Goal: Transaction & Acquisition: Purchase product/service

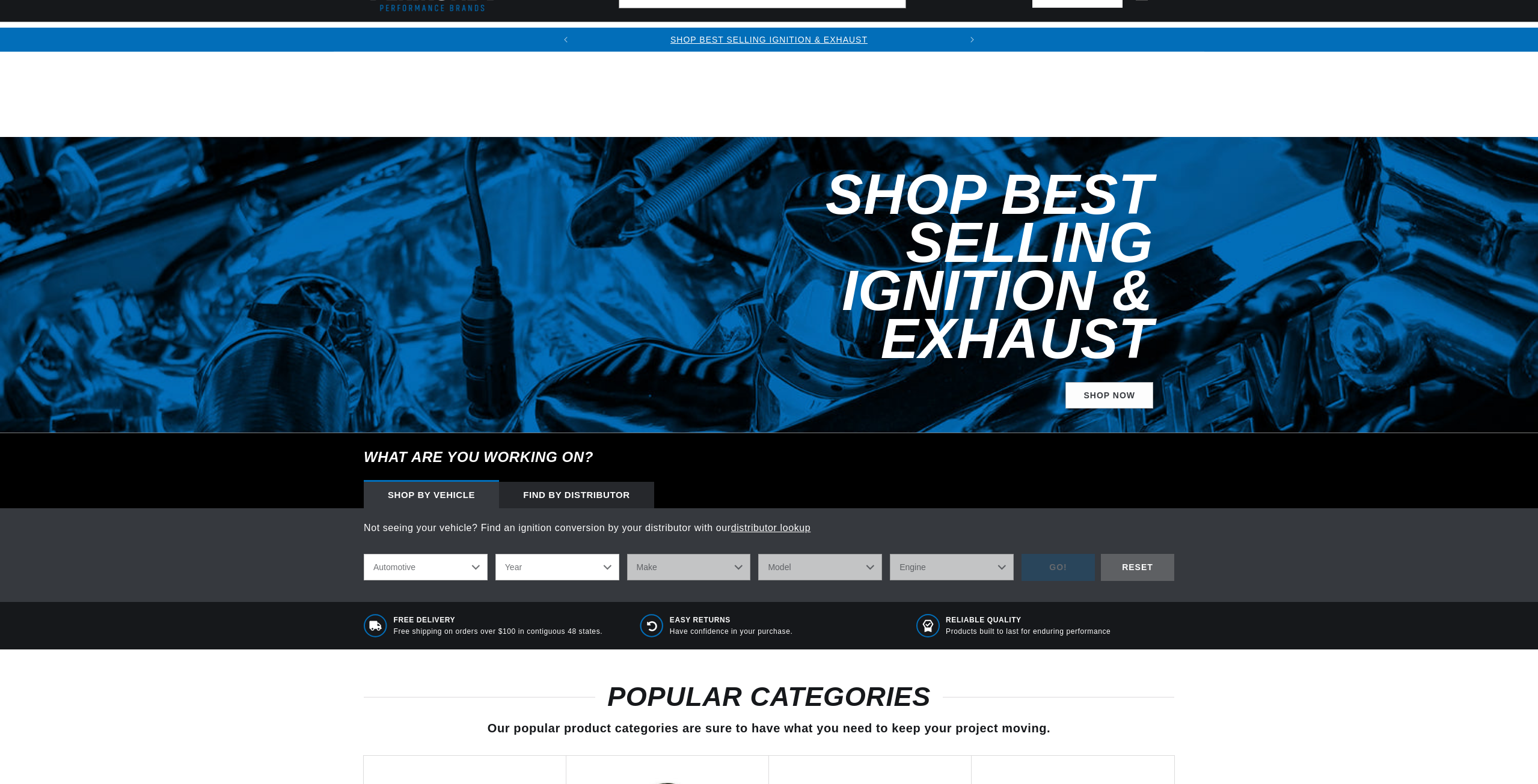
click at [592, 554] on select "Year 2024 2023 2022 2021 2020 2019 2018 2017 2016 2015 2014 2013 2012 2011 2010…" at bounding box center [557, 567] width 124 height 26
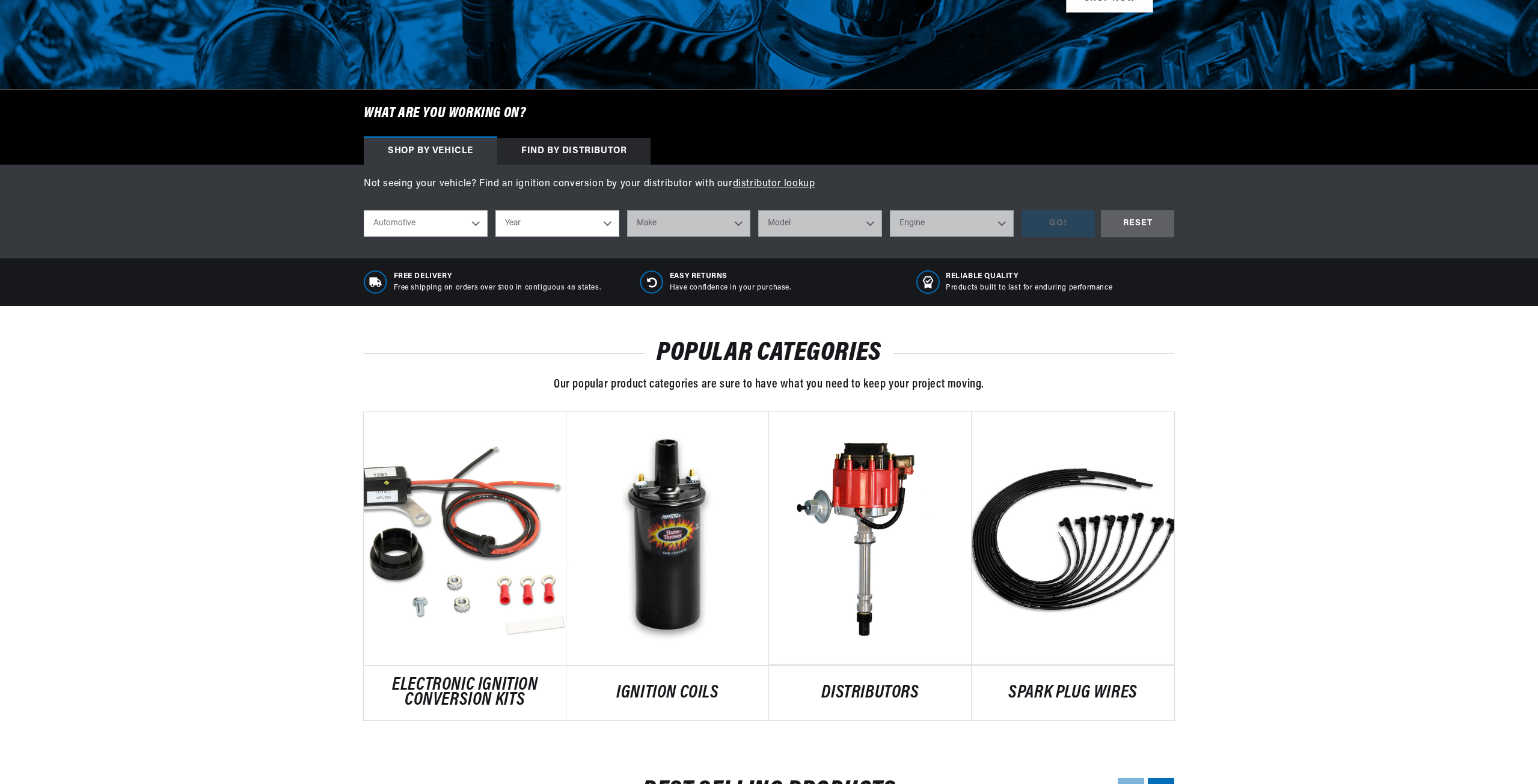
drag, startPoint x: 501, startPoint y: 215, endPoint x: 461, endPoint y: 217, distance: 40.0
click at [492, 216] on div "Automotive Agricultural Industrial Marine Motorcycle Year 2024 2023 2022 2021 2…" at bounding box center [692, 224] width 657 height 27
click at [459, 217] on select "Automotive Agricultural Industrial Marine Motorcycle" at bounding box center [425, 224] width 124 height 26
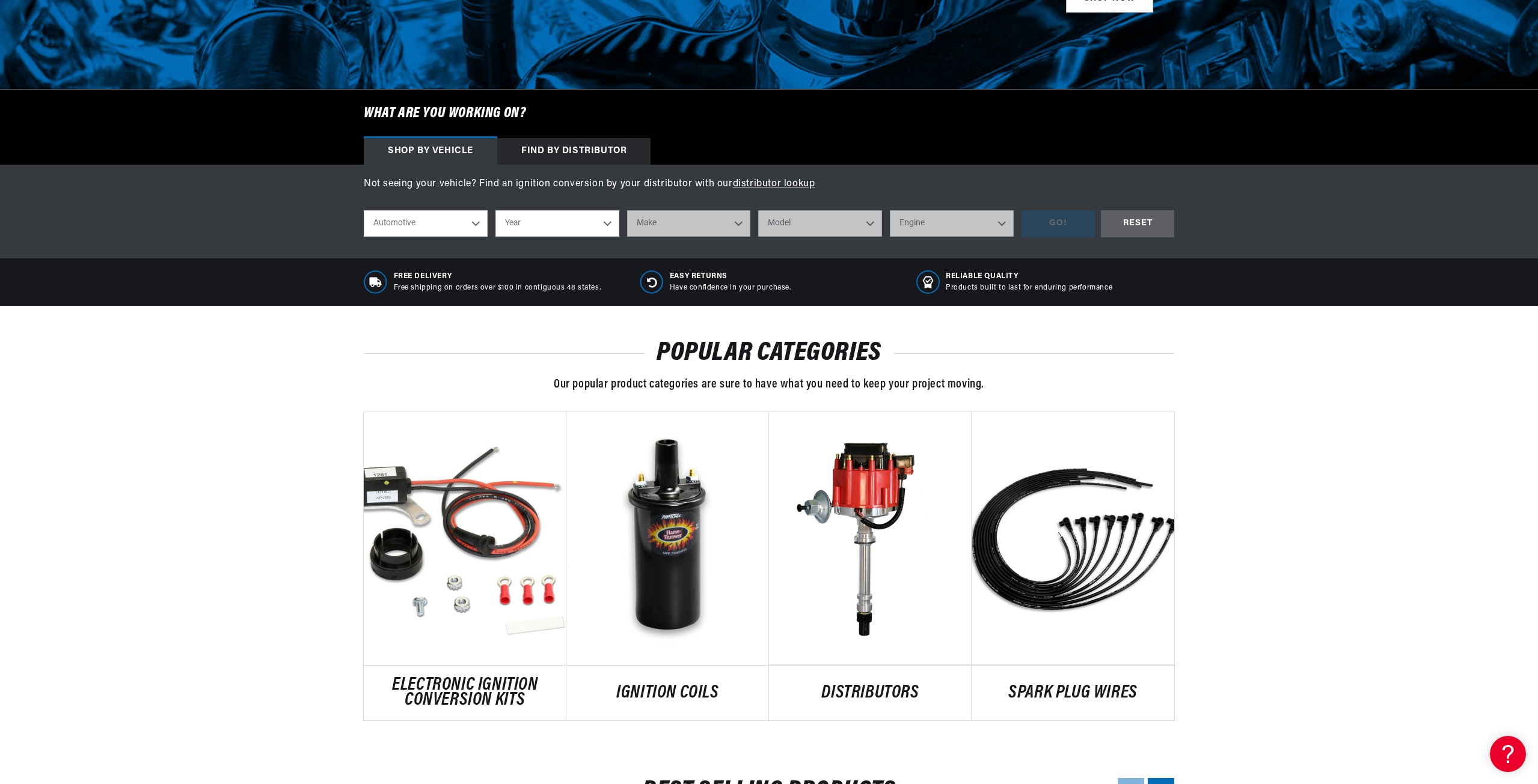
scroll to position [0, 0]
click at [547, 219] on select "Year 2024 2023 2022 2021 2020 2019 2018 2017 2016 2015 2014 2013 2012 2011 2010…" at bounding box center [557, 224] width 124 height 26
click at [564, 220] on select "Year 2024 2023 2022 2021 2020 2019 2018 2017 2016 2015 2014 2013 2012 2011 2010…" at bounding box center [557, 224] width 124 height 26
select select "1972"
click at [495, 211] on select "Year 2024 2023 2022 2021 2020 2019 2018 2017 2016 2015 2014 2013 2012 2011 2010…" at bounding box center [557, 224] width 124 height 26
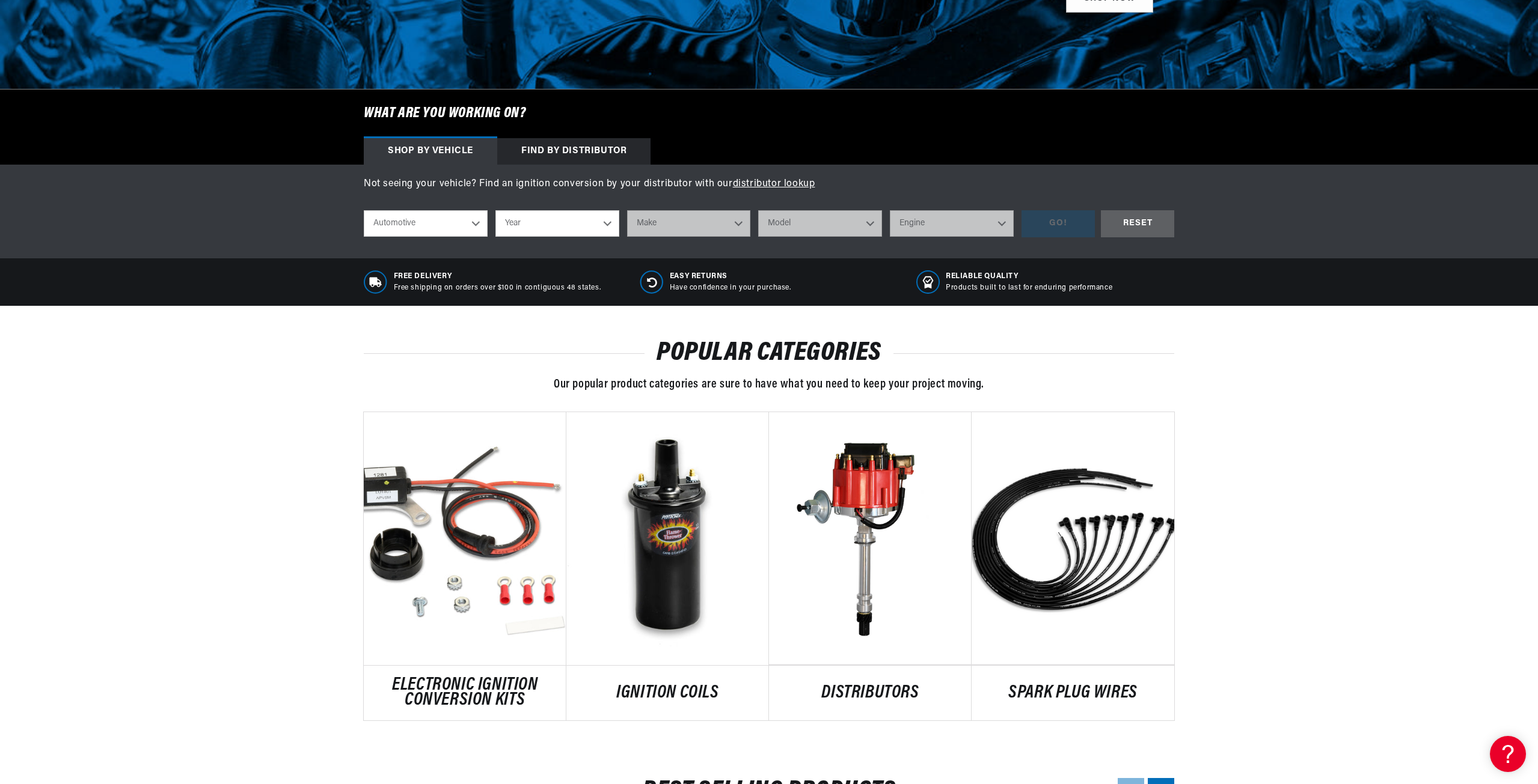
select select "1972"
click at [673, 229] on select "Make Alfa Romeo American Motors Aston Martin Audi Austin BMW Buick Cadillac Che…" at bounding box center [689, 224] width 124 height 26
select select "Oldsmobile"
click at [628, 211] on select "Make Alfa Romeo American Motors Aston Martin Audi Austin BMW Buick Cadillac Che…" at bounding box center [689, 224] width 124 height 26
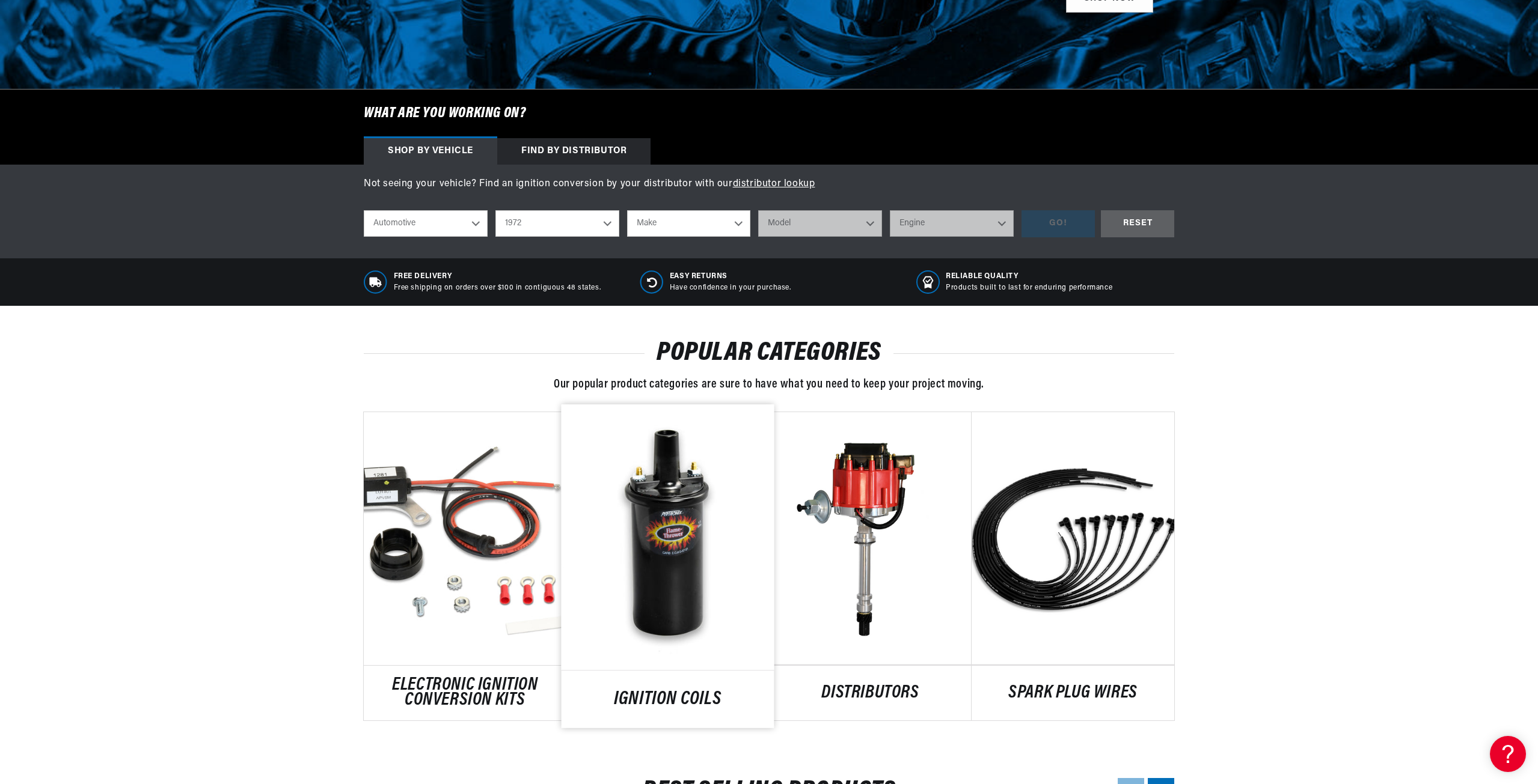
select select "Oldsmobile"
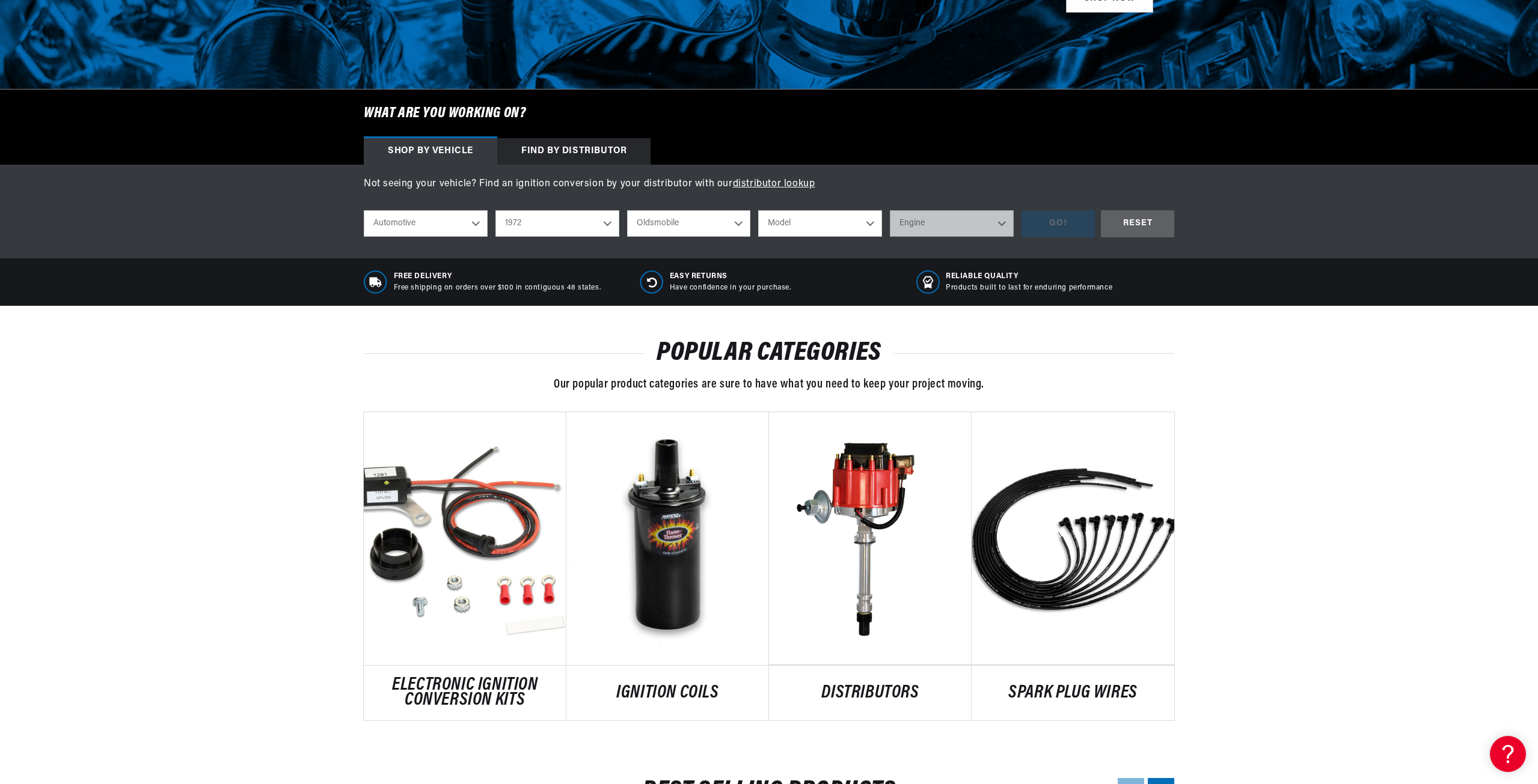
click at [842, 218] on select "Model 98 Custom Cruiser Cutlass Cutlass Supreme Delta 88 F85 Toronado Vista Cru…" at bounding box center [820, 224] width 124 height 26
select select "Cutlass-Supreme"
click at [758, 211] on select "Model 98 Custom Cruiser Cutlass Cutlass Supreme Delta 88 F85 Toronado Vista Cru…" at bounding box center [820, 224] width 124 height 26
select select "Cutlass-Supreme"
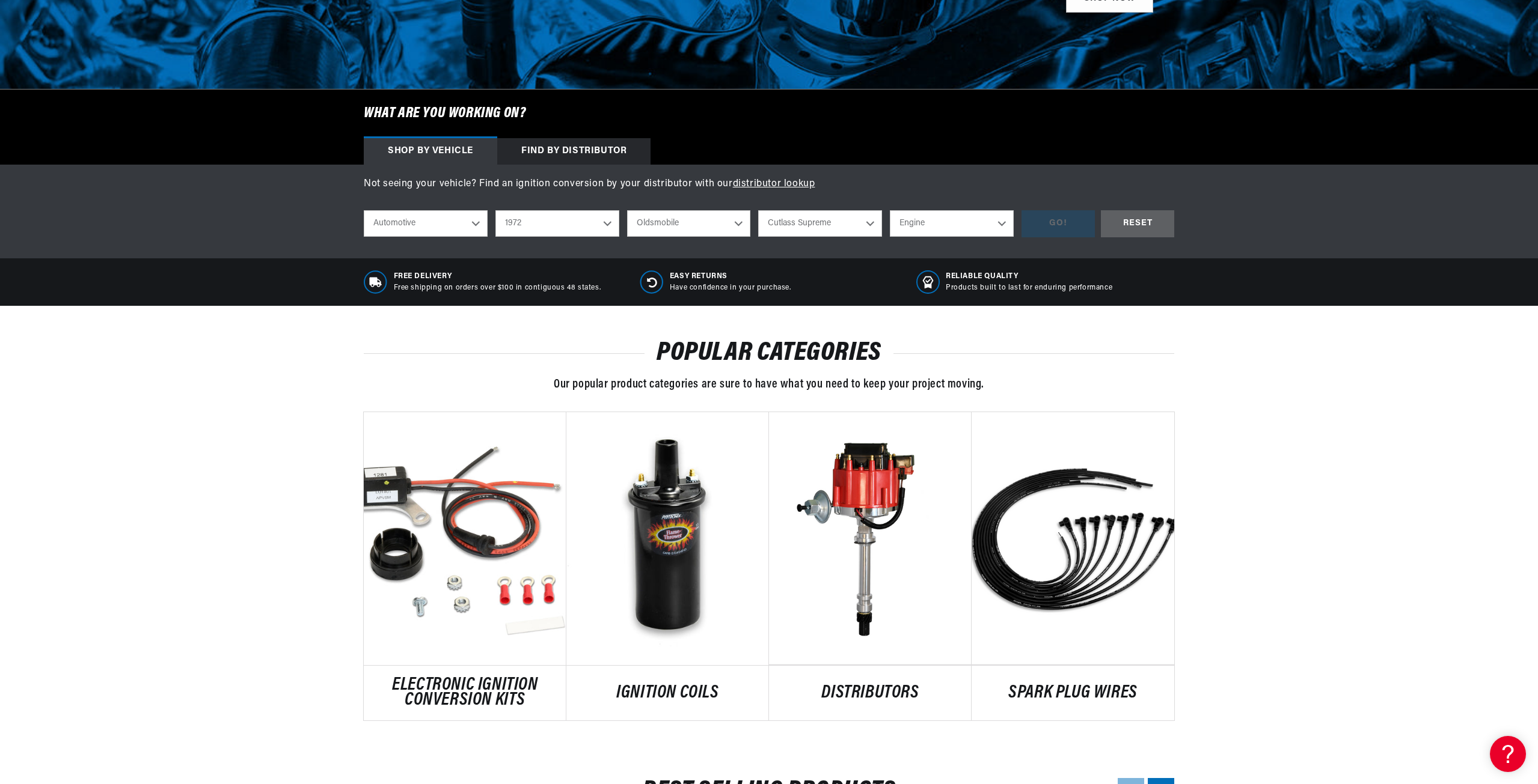
click at [934, 230] on select "Engine 350cid / 5.7L 455cid / 7.5L" at bounding box center [951, 224] width 124 height 26
select select "455cid-7.5L"
click at [890, 211] on select "Engine 350cid / 5.7L 455cid / 7.5L" at bounding box center [951, 224] width 124 height 26
select select "455cid-7.5L"
click at [1057, 214] on div "GO!" at bounding box center [1058, 224] width 73 height 27
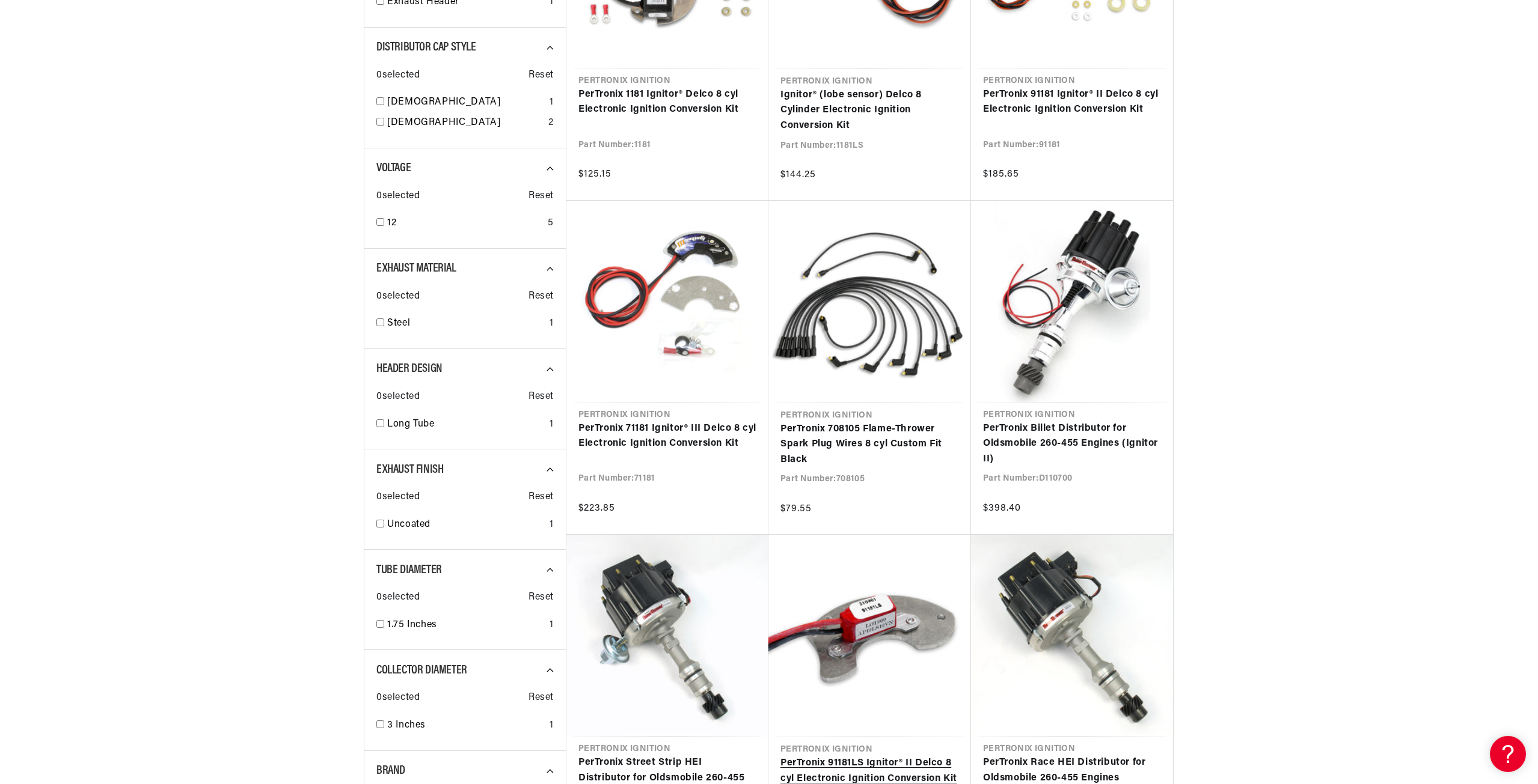
scroll to position [0, 365]
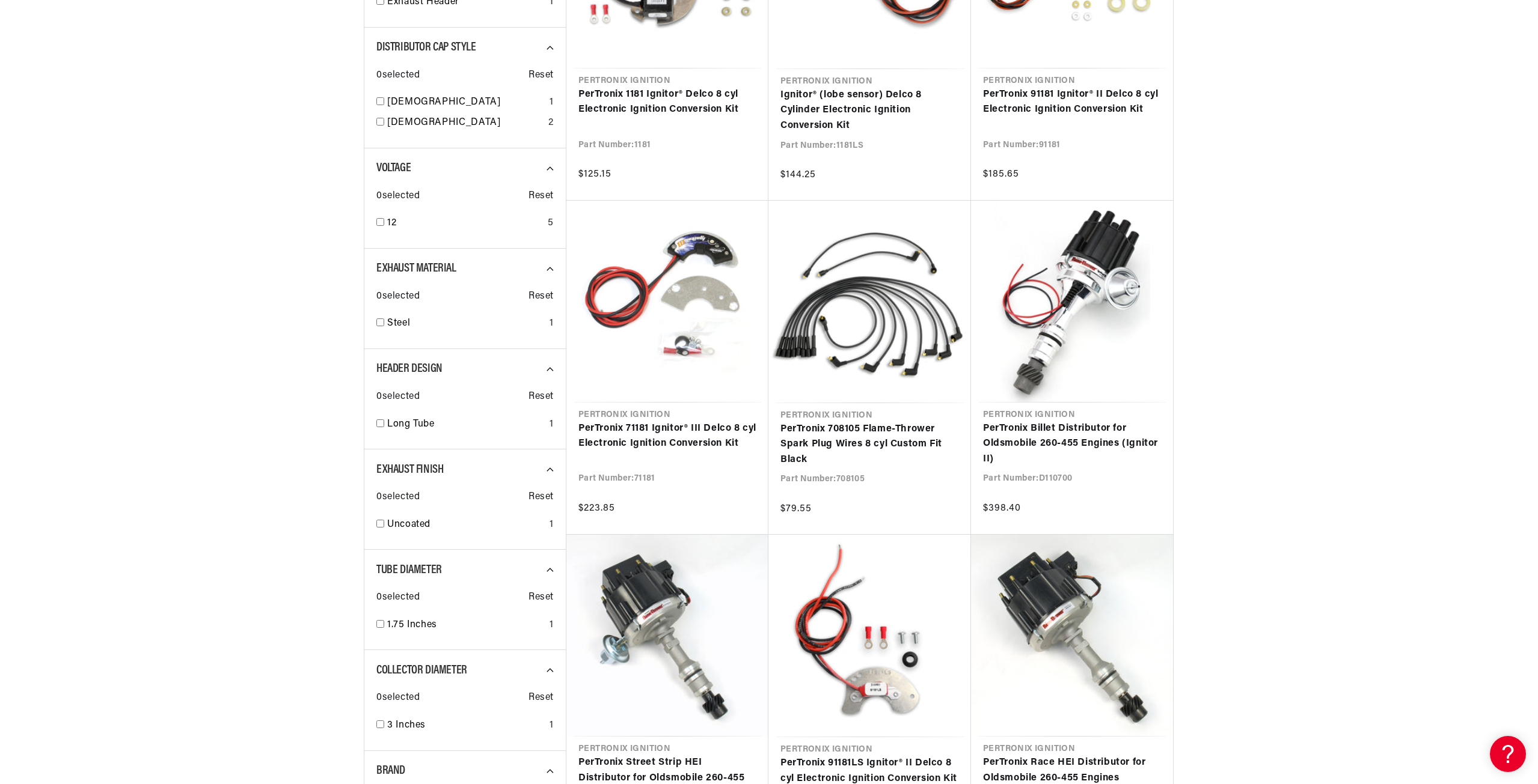
click at [1521, 771] on section "SEARCH RESULTS FOR Automotive 1972 Oldsmobile Cutlass Supreme 455cid / 7.5L Fil…" at bounding box center [769, 641] width 1538 height 1730
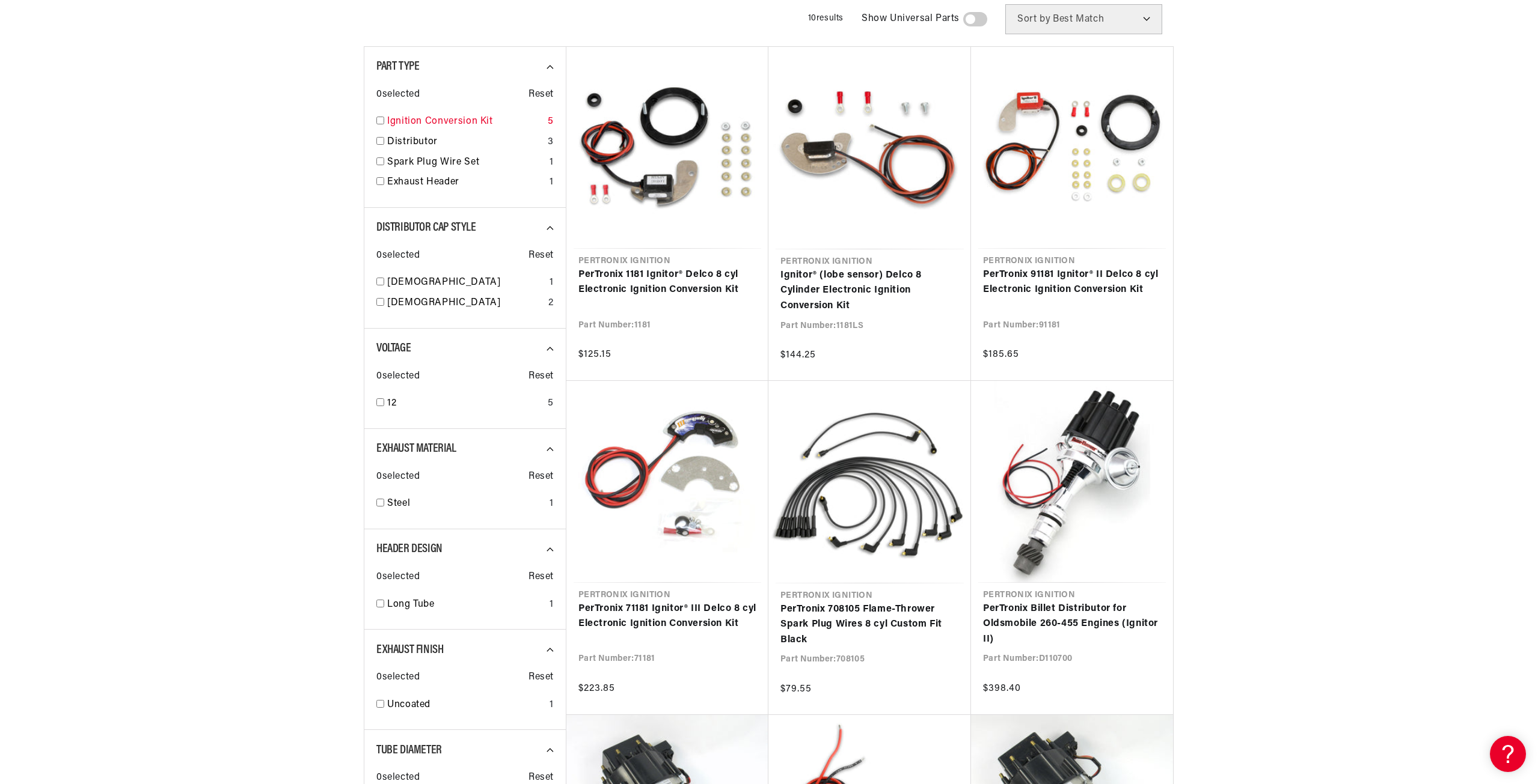
click at [378, 121] on input "checkbox" at bounding box center [381, 121] width 8 height 8
checkbox input "true"
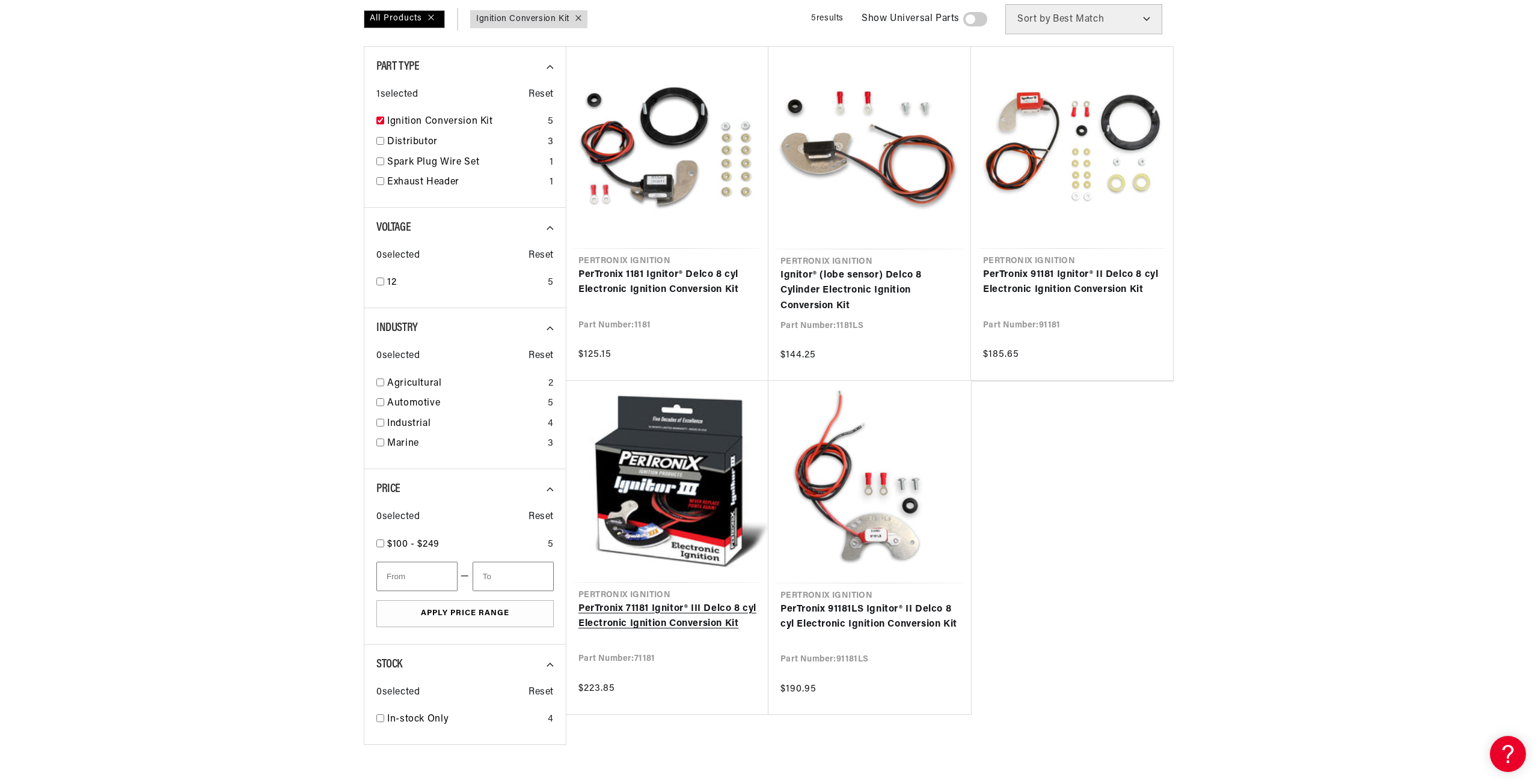
click at [684, 602] on link "PerTronix 71181 Ignitor® III Delco 8 cyl Electronic Ignition Conversion Kit" at bounding box center [667, 617] width 178 height 31
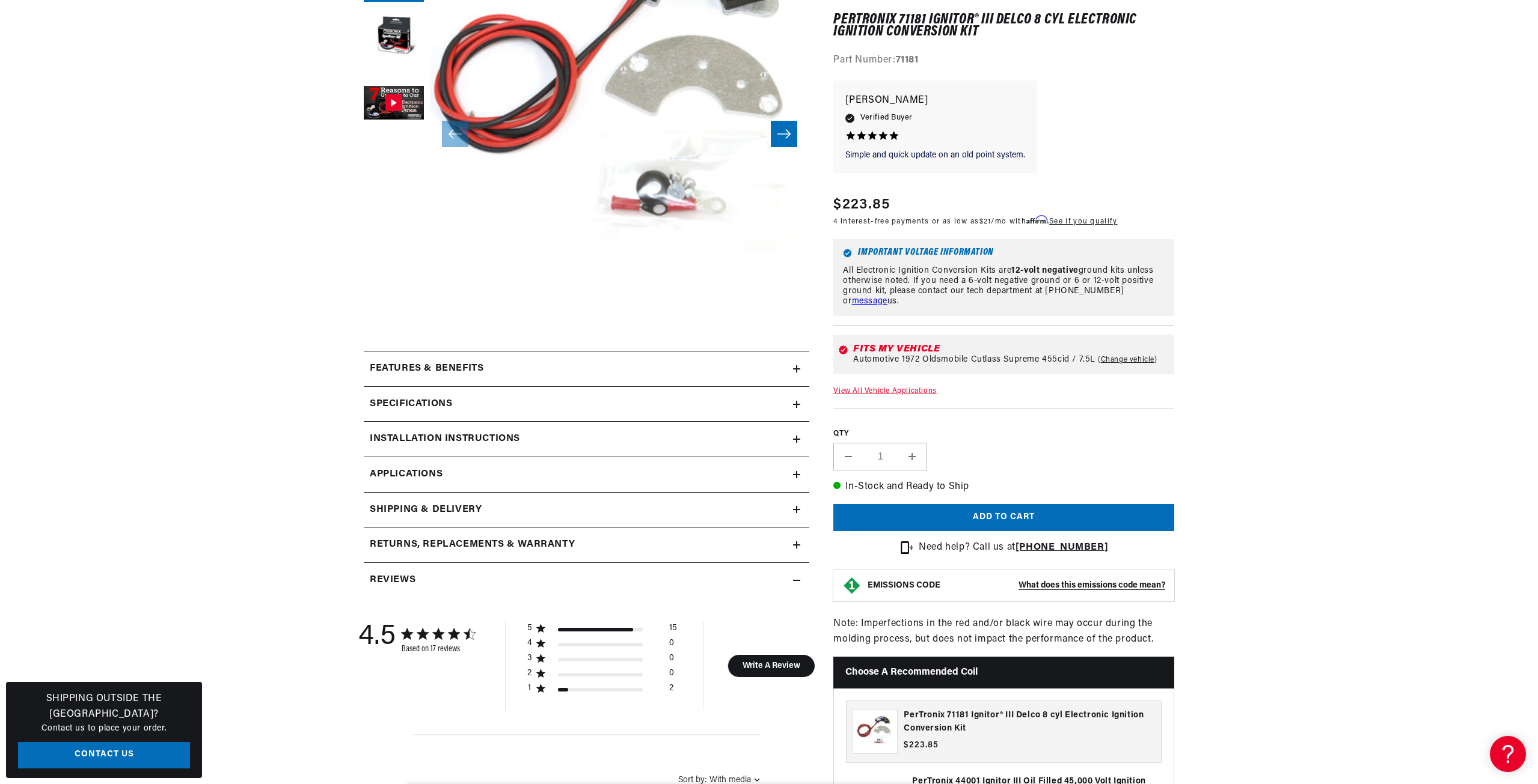
scroll to position [241, 0]
click at [795, 364] on icon at bounding box center [796, 367] width 7 height 7
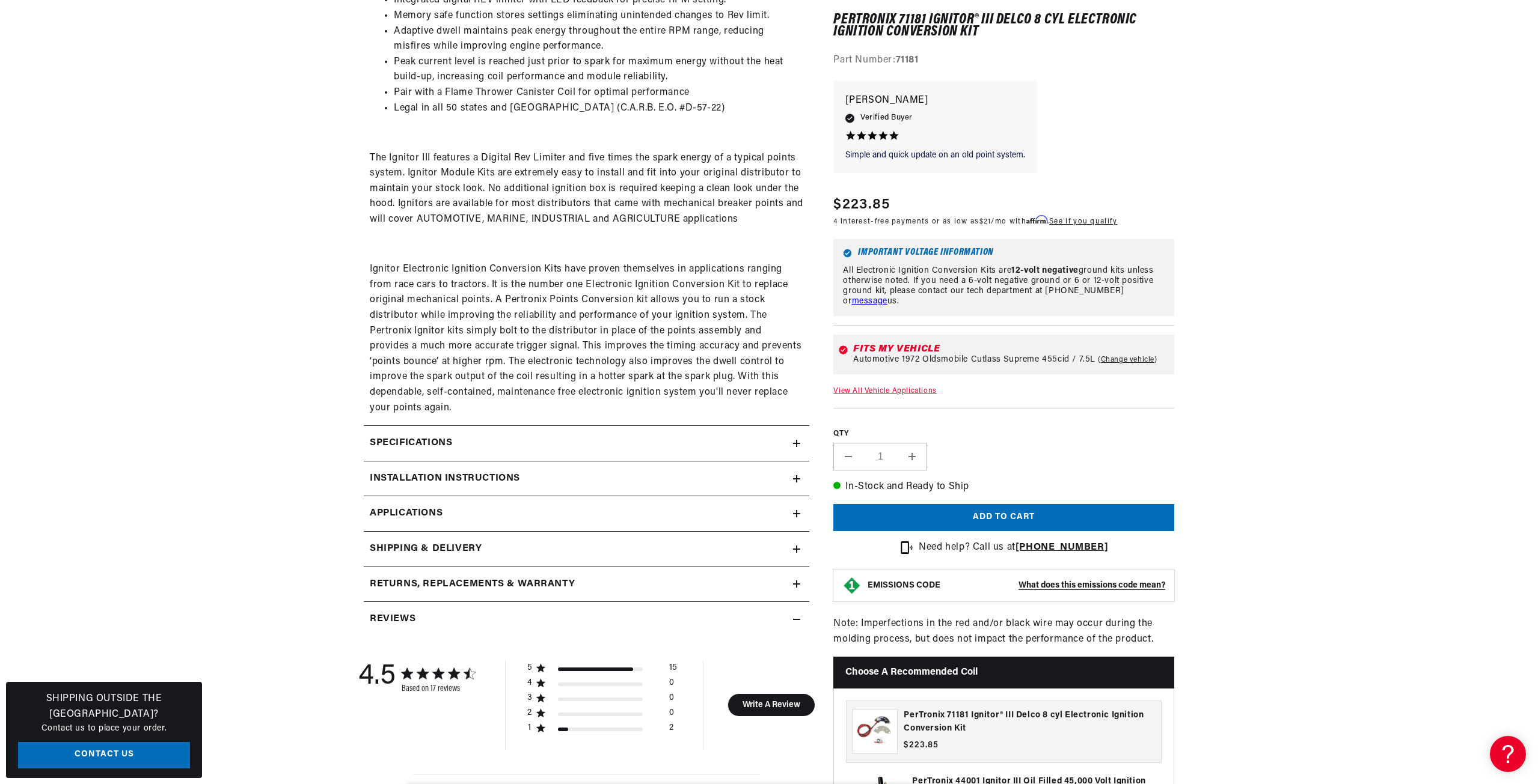
scroll to position [661, 0]
click at [794, 437] on icon at bounding box center [796, 440] width 7 height 7
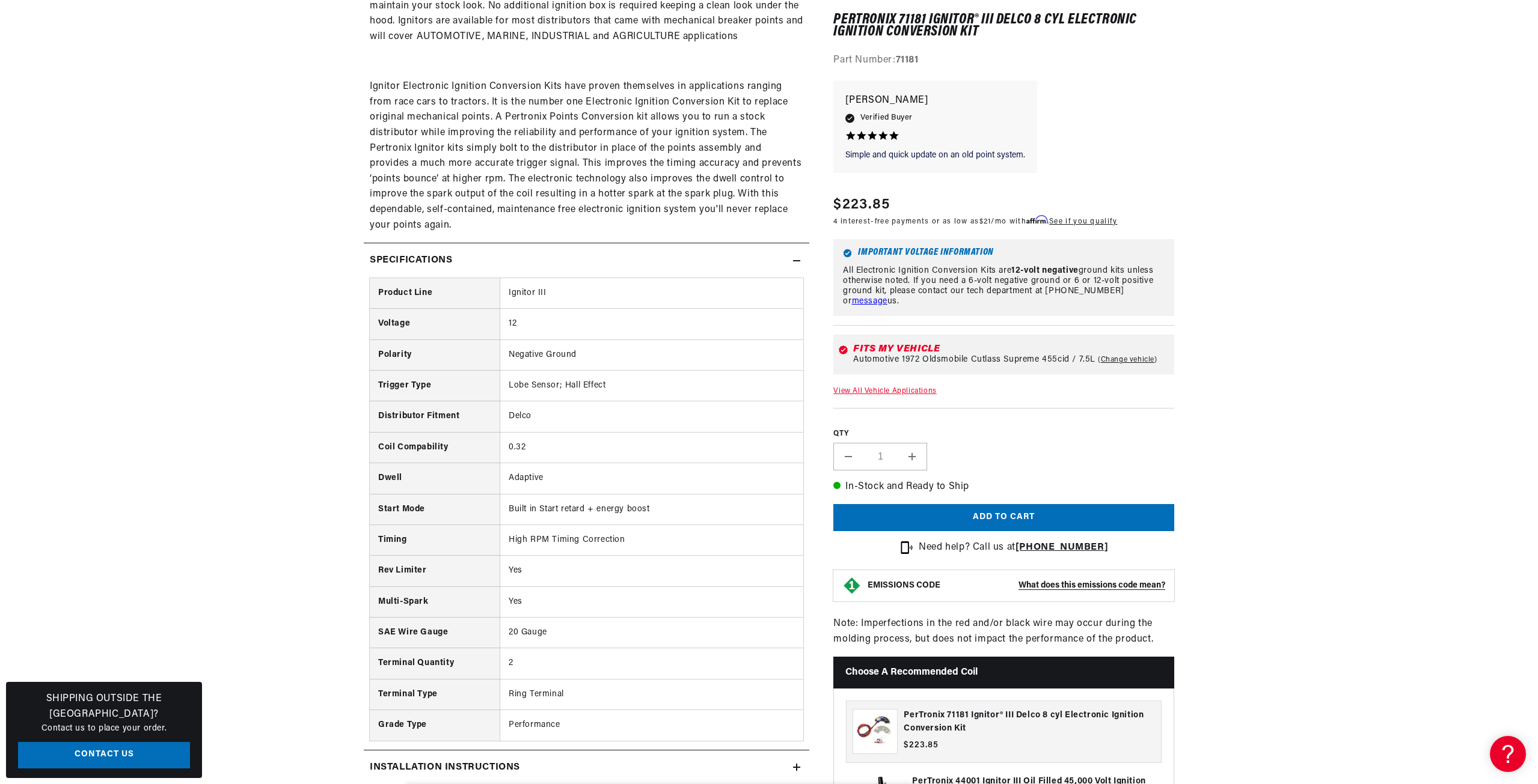
scroll to position [842, 0]
click at [792, 257] on div "Specifications" at bounding box center [578, 260] width 429 height 15
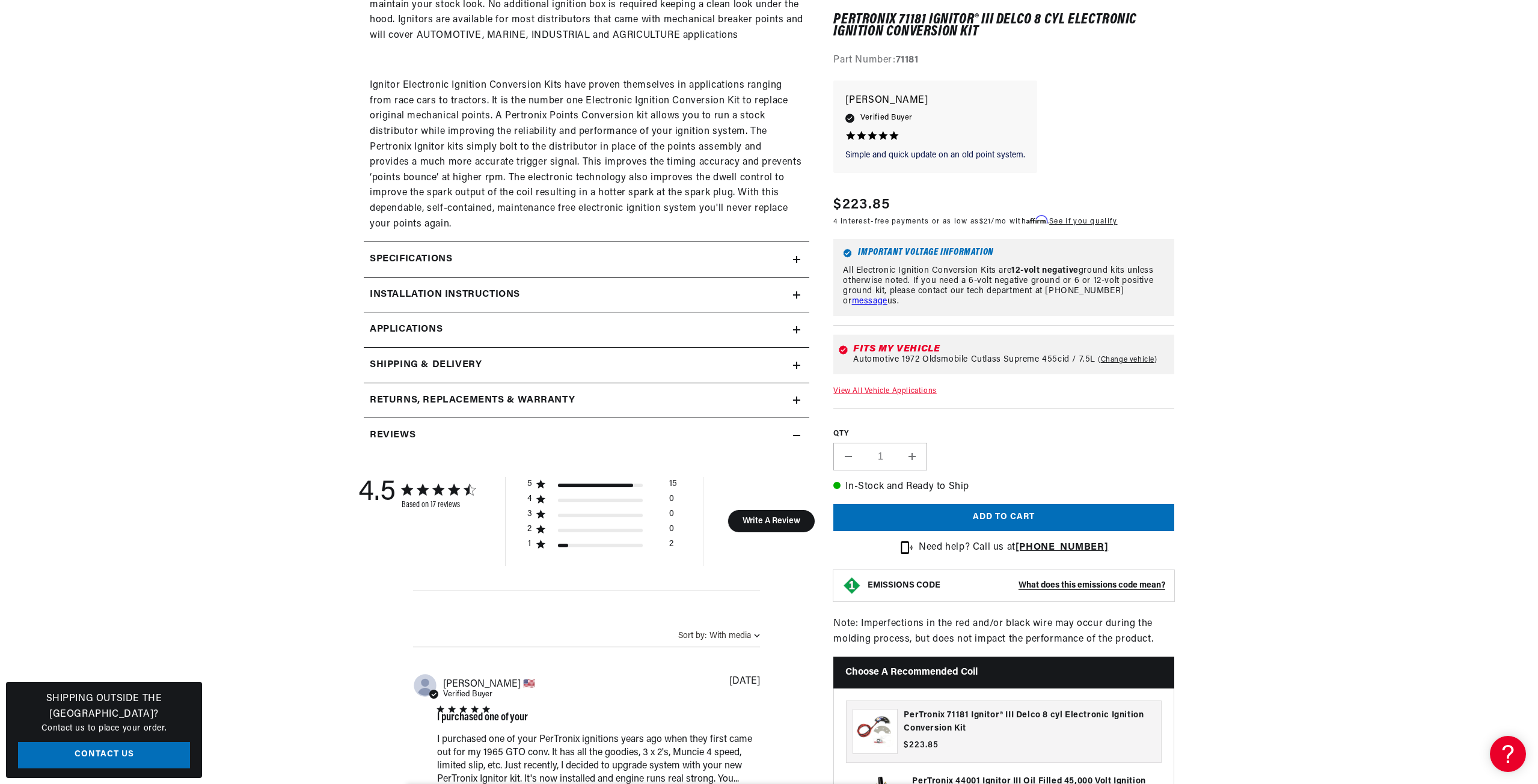
scroll to position [0, 365]
click at [791, 338] on link "Applications" at bounding box center [586, 331] width 445 height 35
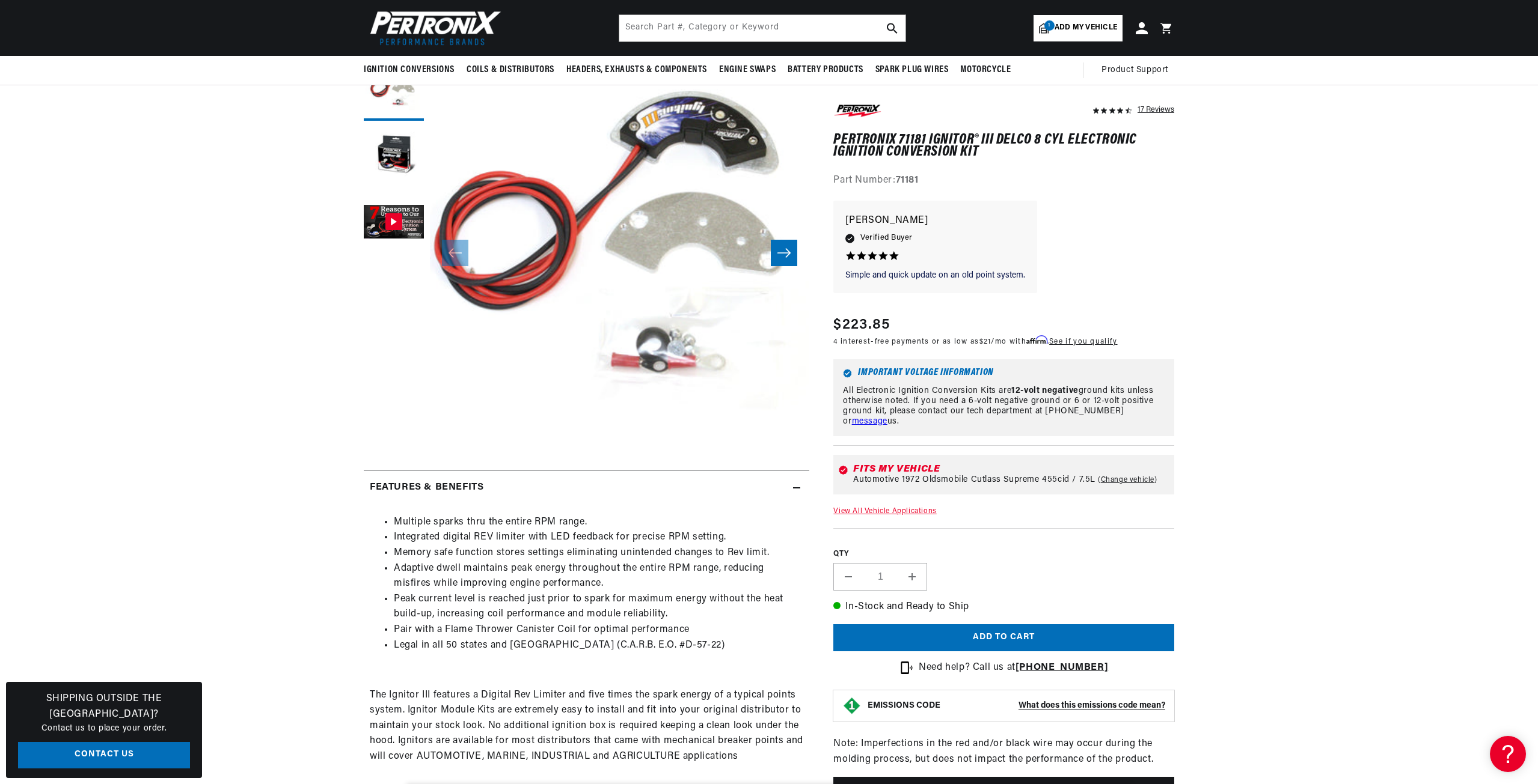
click at [779, 251] on icon "Slide right" at bounding box center [784, 253] width 15 height 12
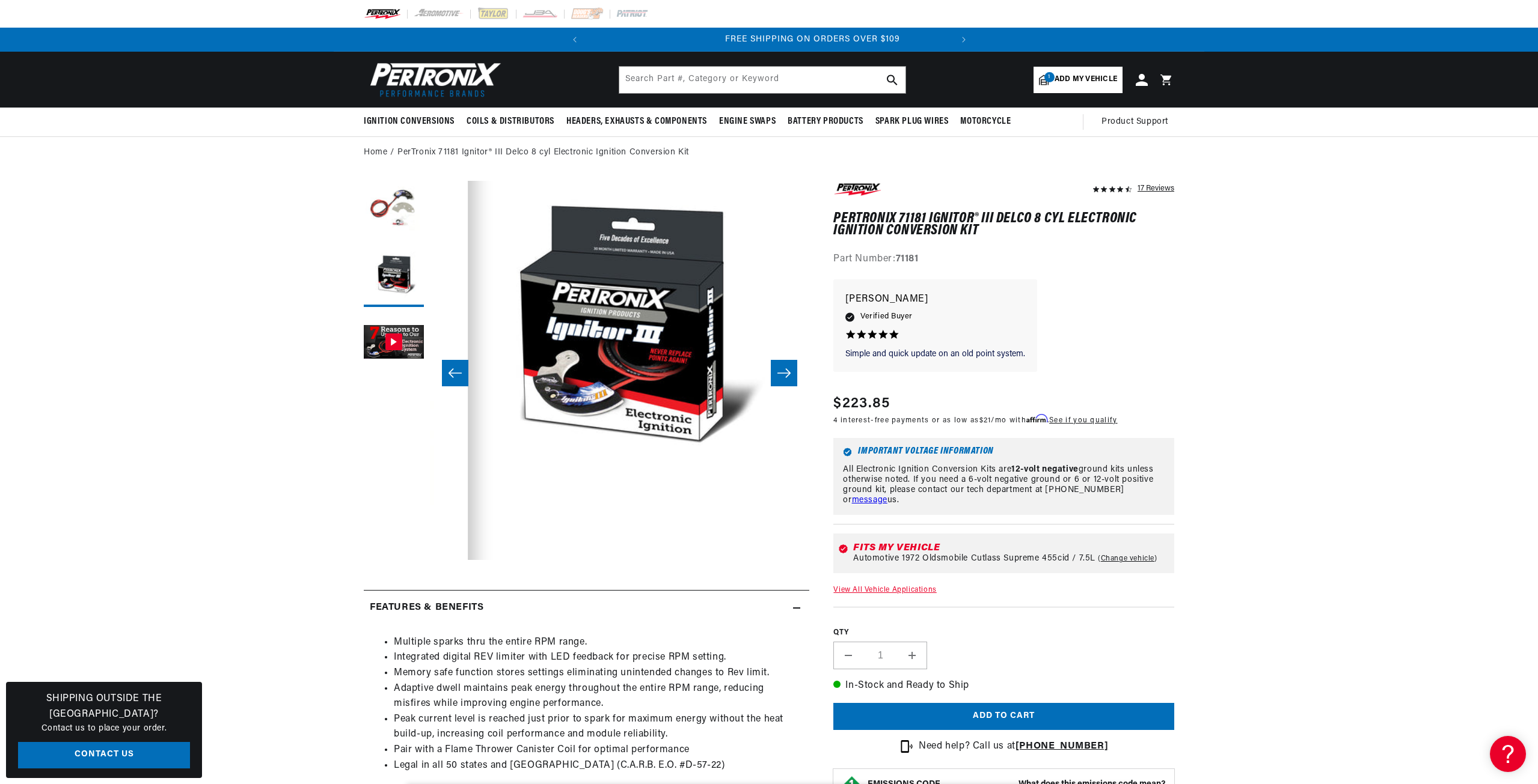
click at [781, 369] on icon "Slide right" at bounding box center [784, 374] width 15 height 12
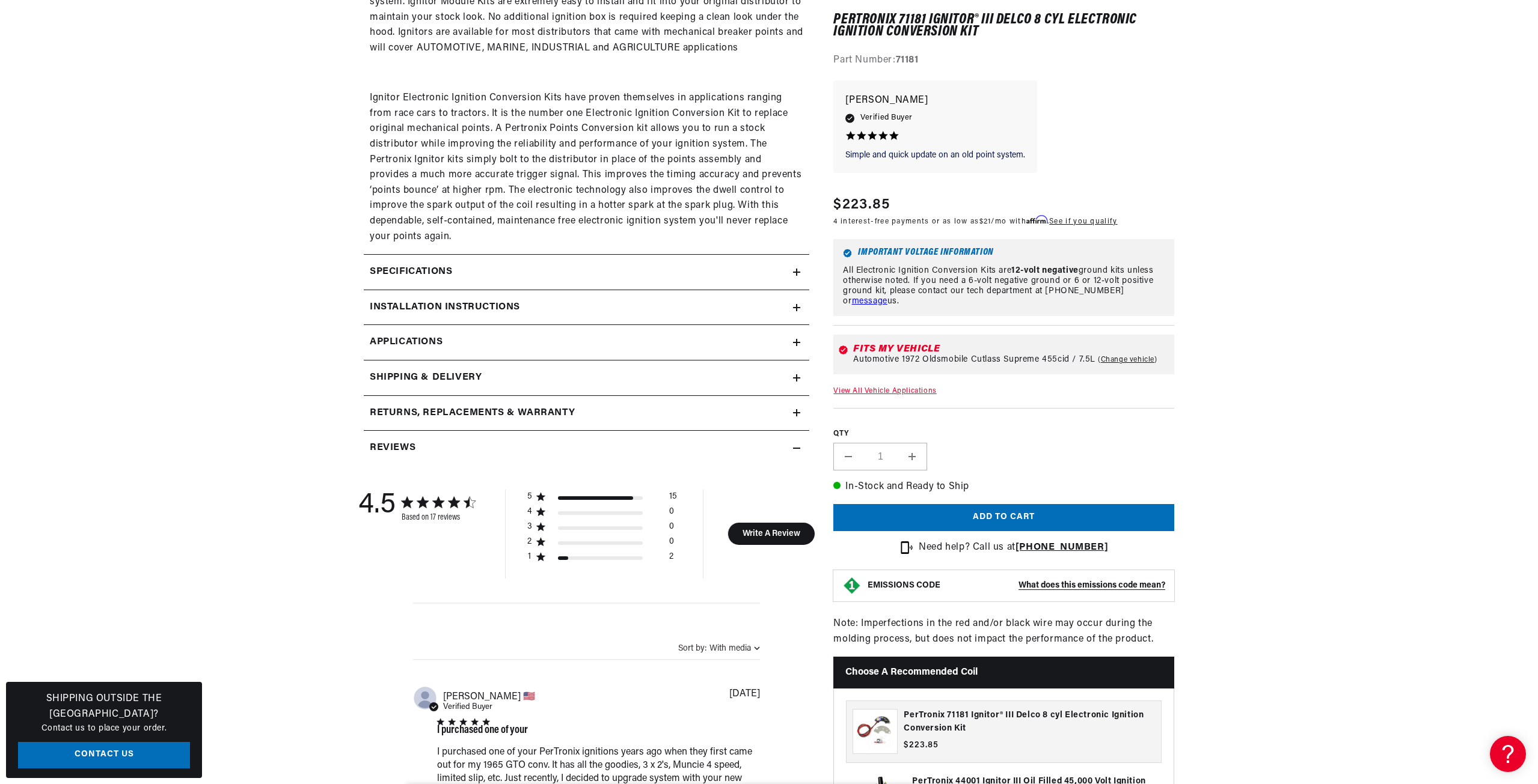
scroll to position [842, 0]
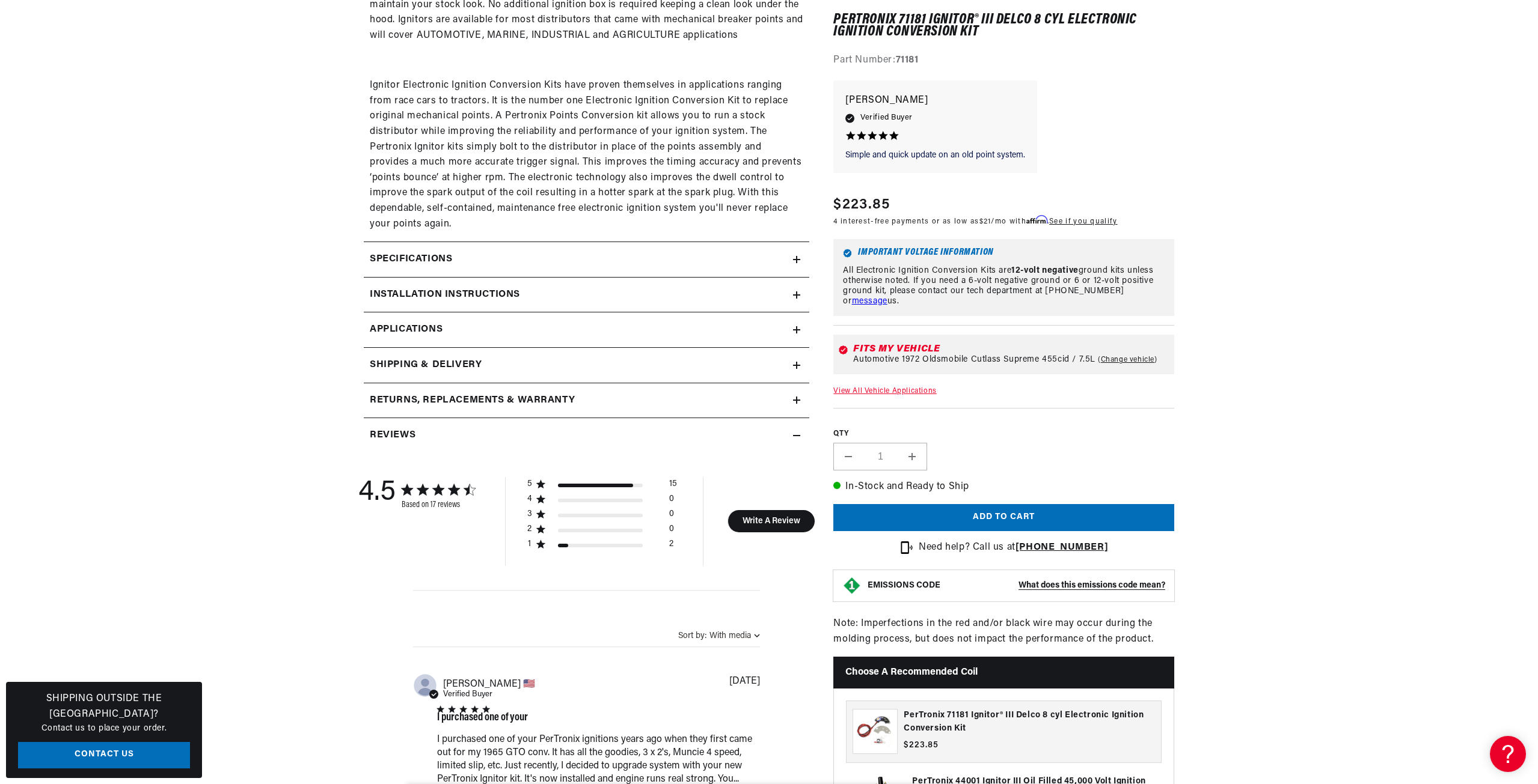
click at [794, 260] on icon at bounding box center [796, 260] width 7 height 0
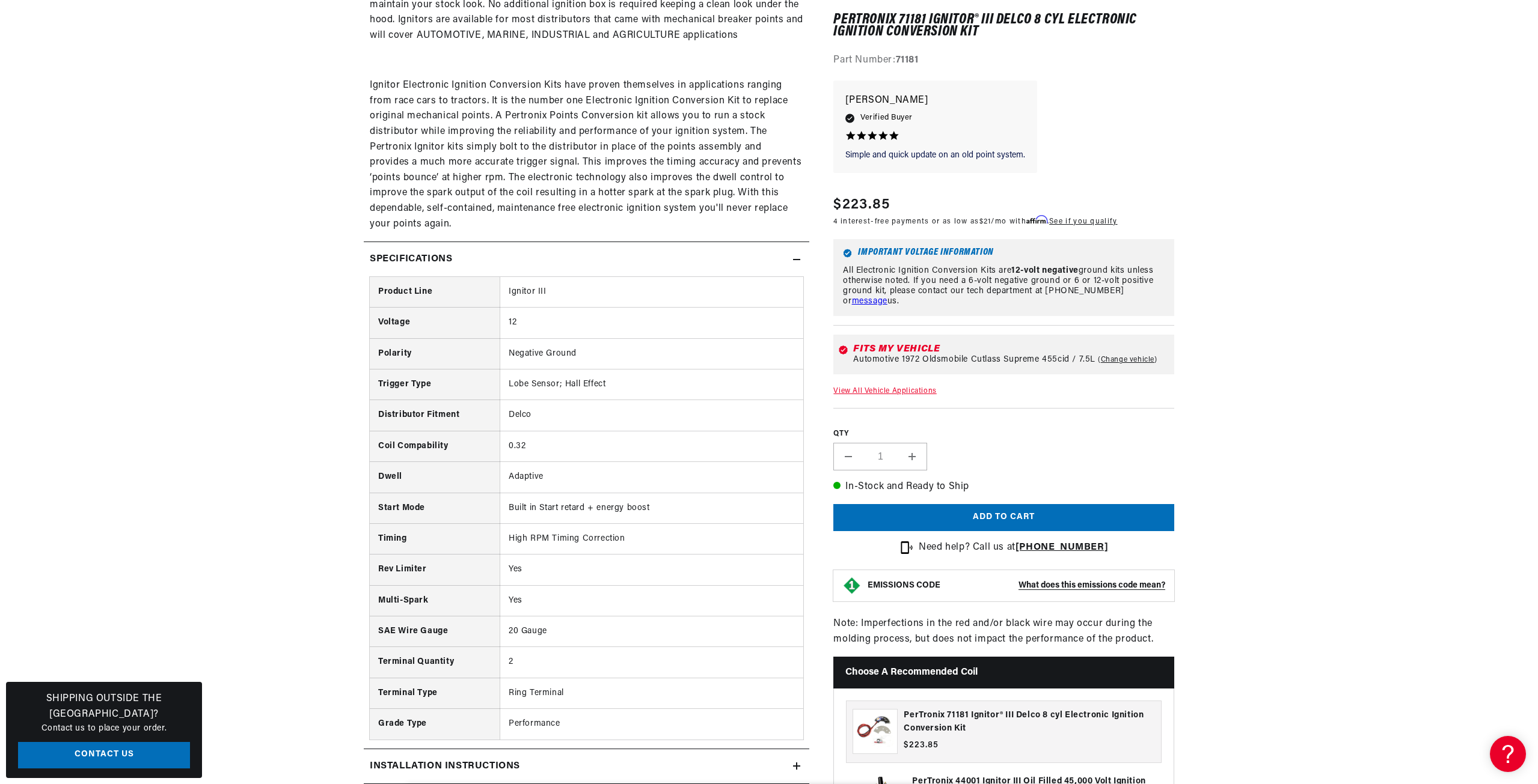
scroll to position [0, 365]
click at [796, 256] on icon at bounding box center [796, 259] width 7 height 7
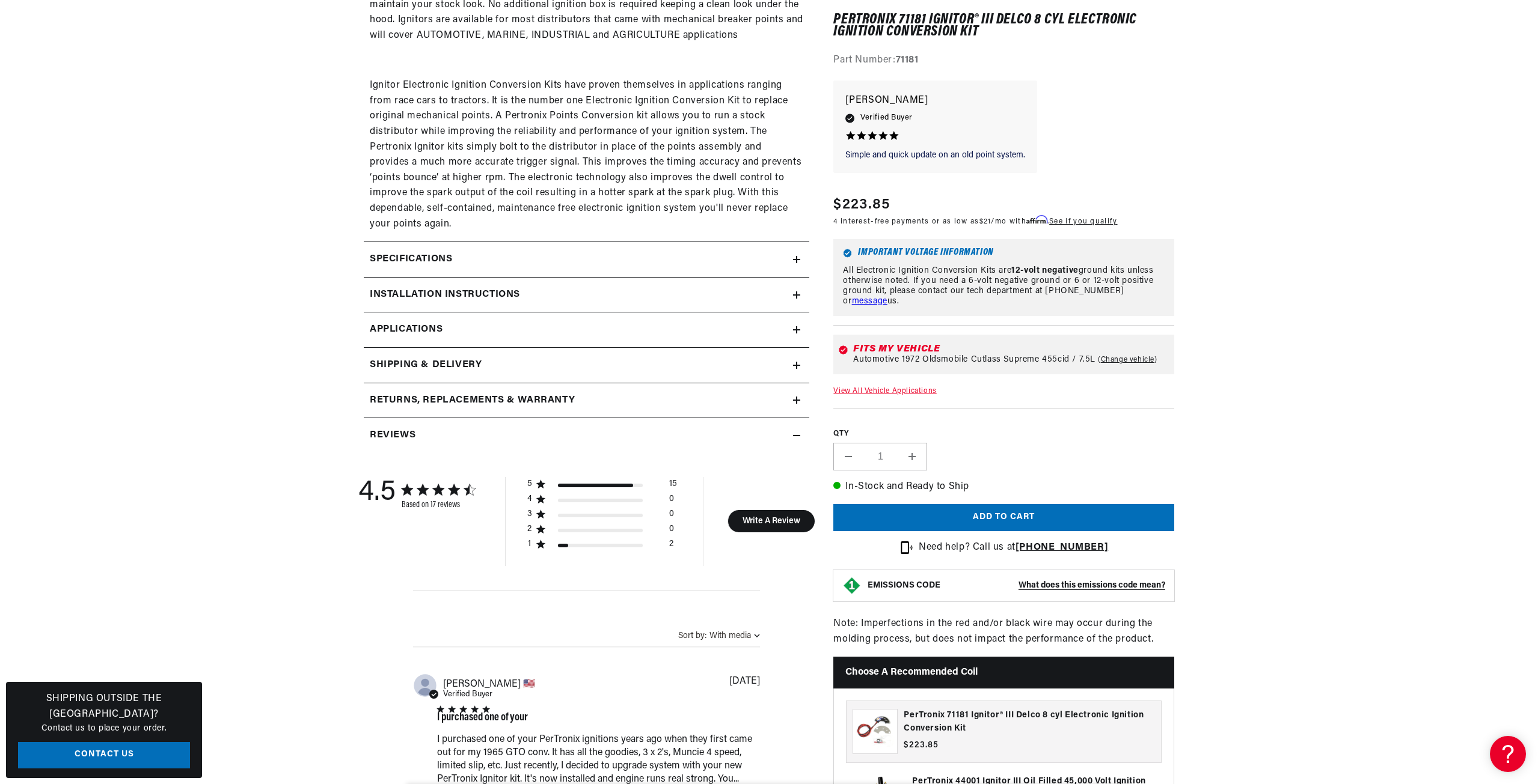
scroll to position [0, 0]
click at [796, 260] on icon at bounding box center [796, 260] width 7 height 0
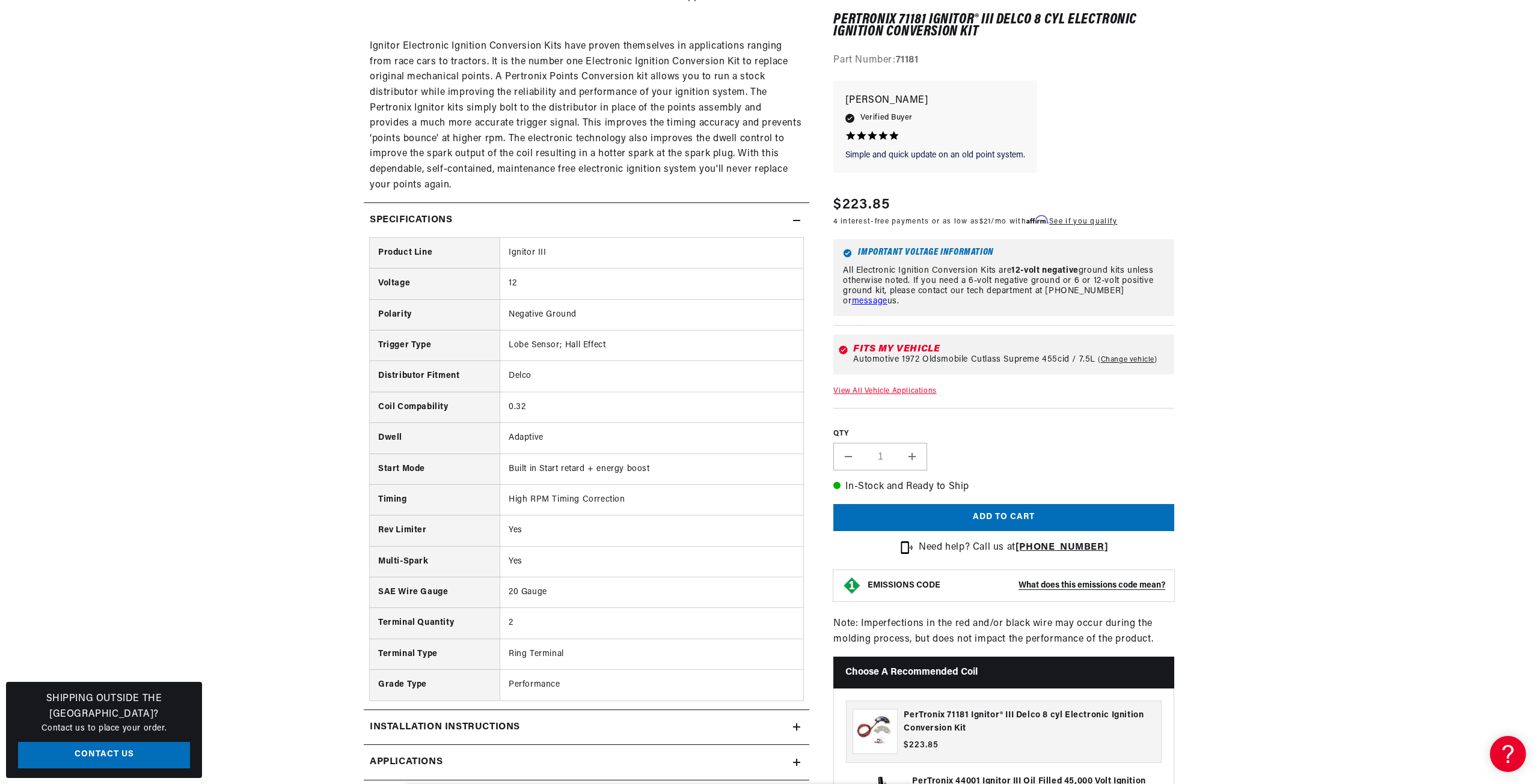
scroll to position [902, 0]
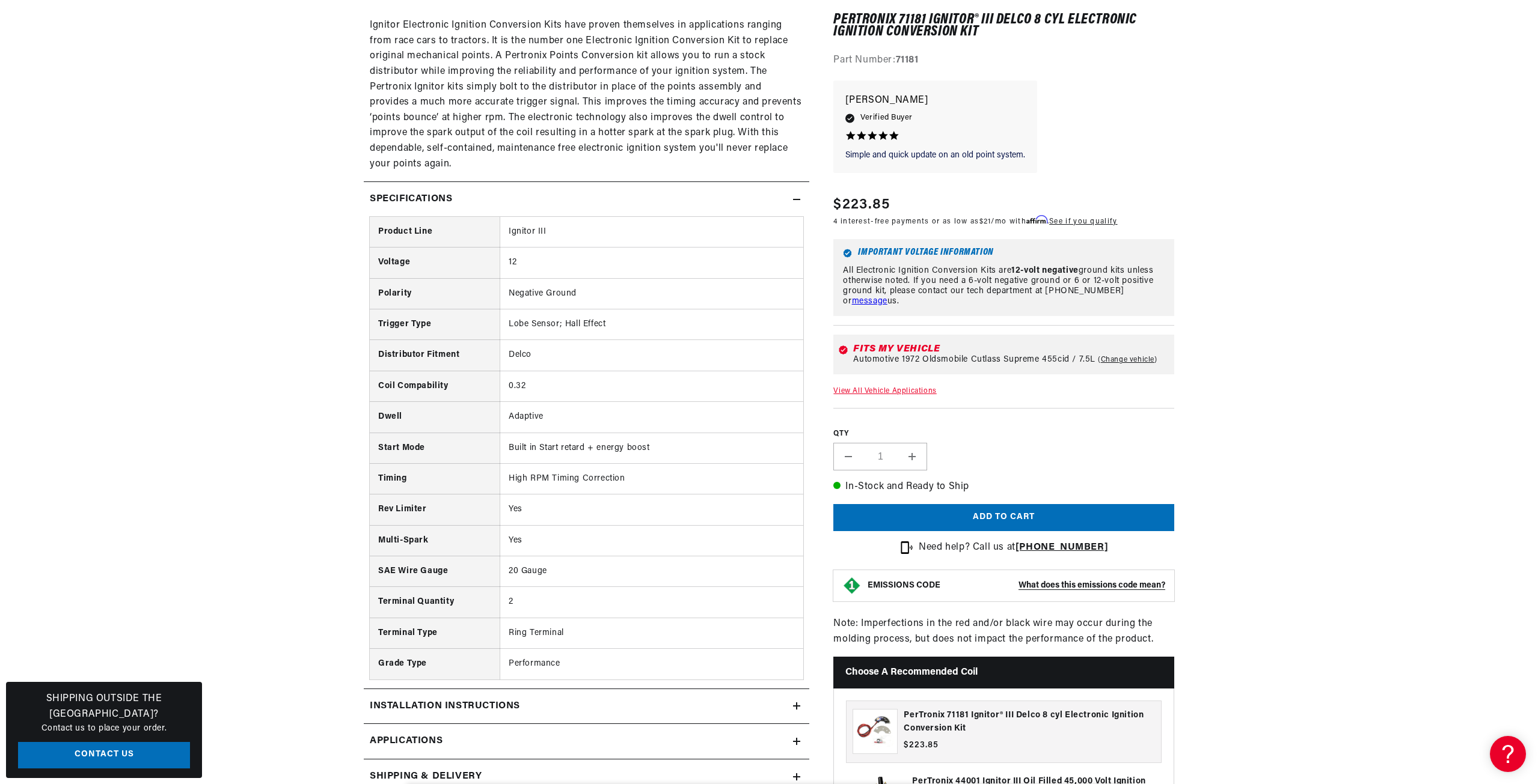
click at [799, 198] on icon at bounding box center [796, 199] width 7 height 7
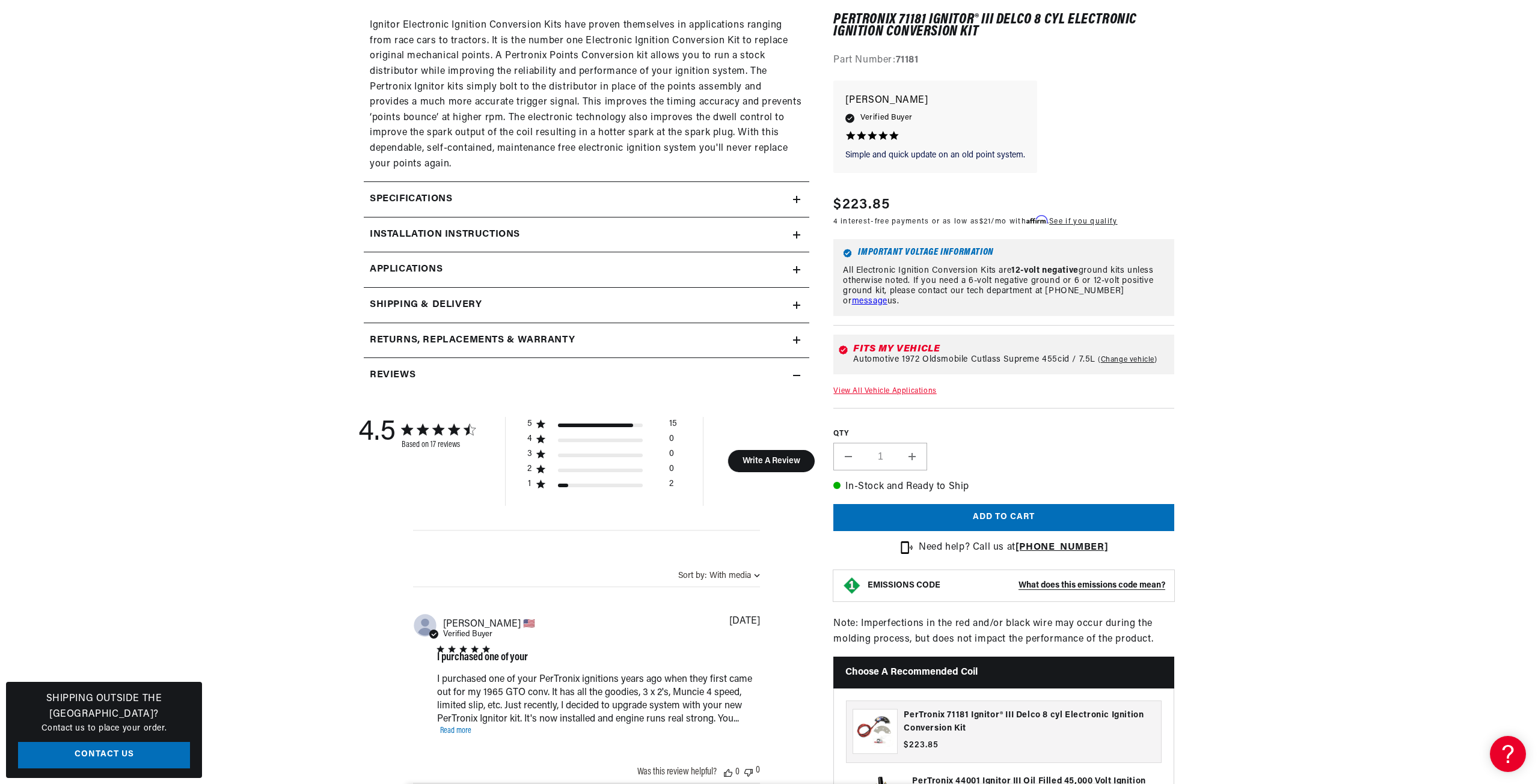
scroll to position [0, 365]
click at [797, 231] on icon at bounding box center [797, 234] width 0 height 7
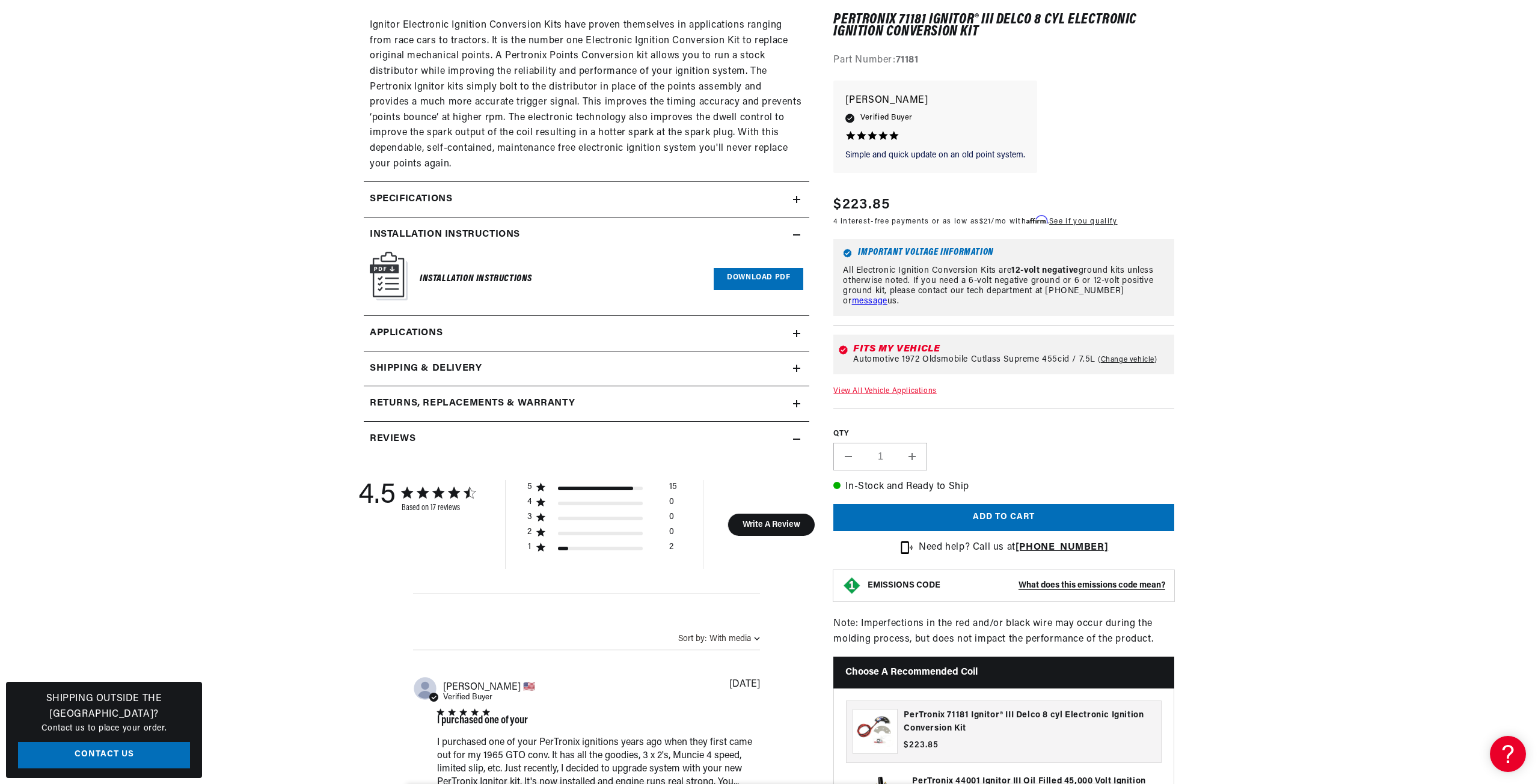
click at [798, 236] on icon at bounding box center [796, 234] width 7 height 7
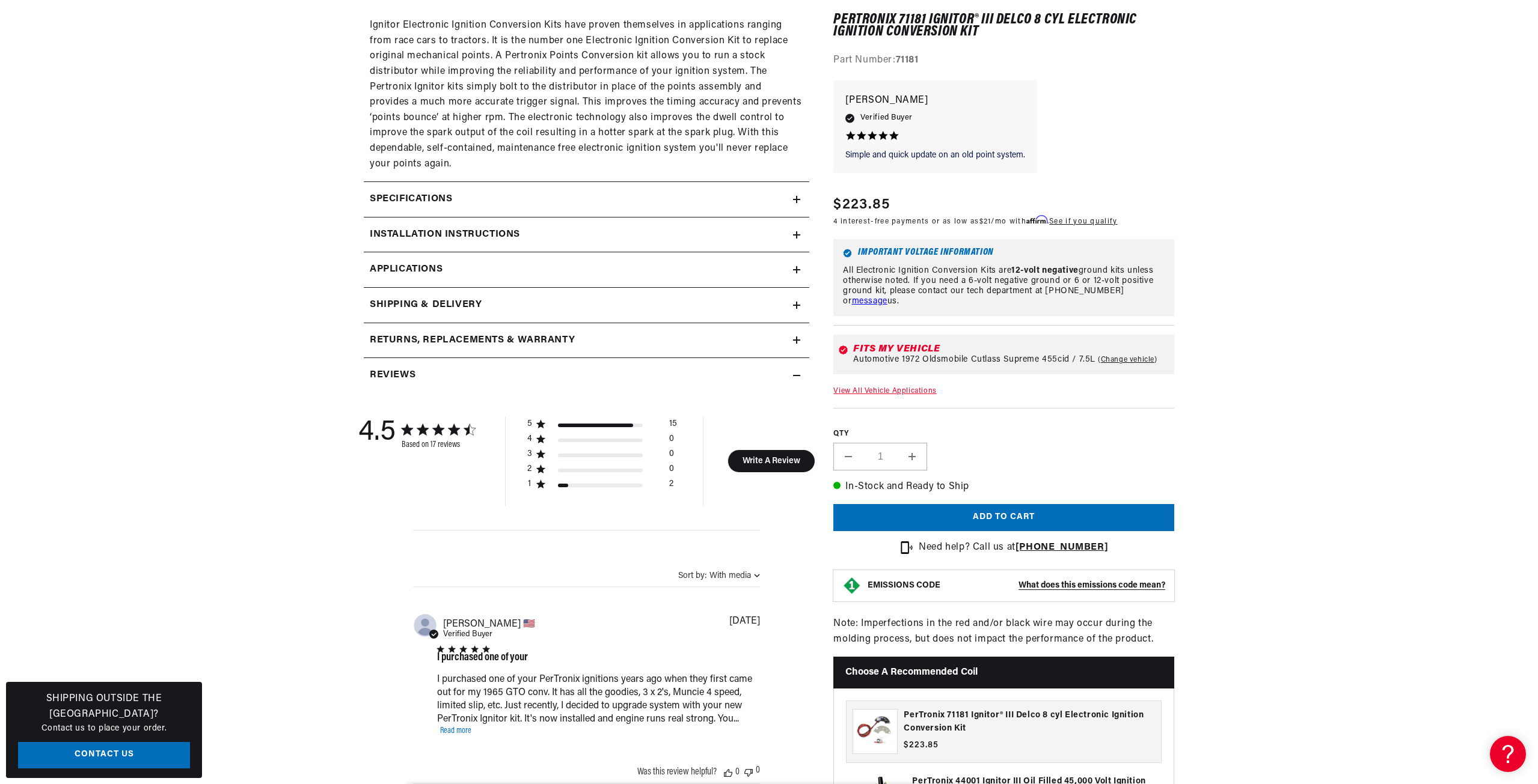
scroll to position [0, 5]
click at [803, 269] on link "Applications" at bounding box center [586, 270] width 445 height 35
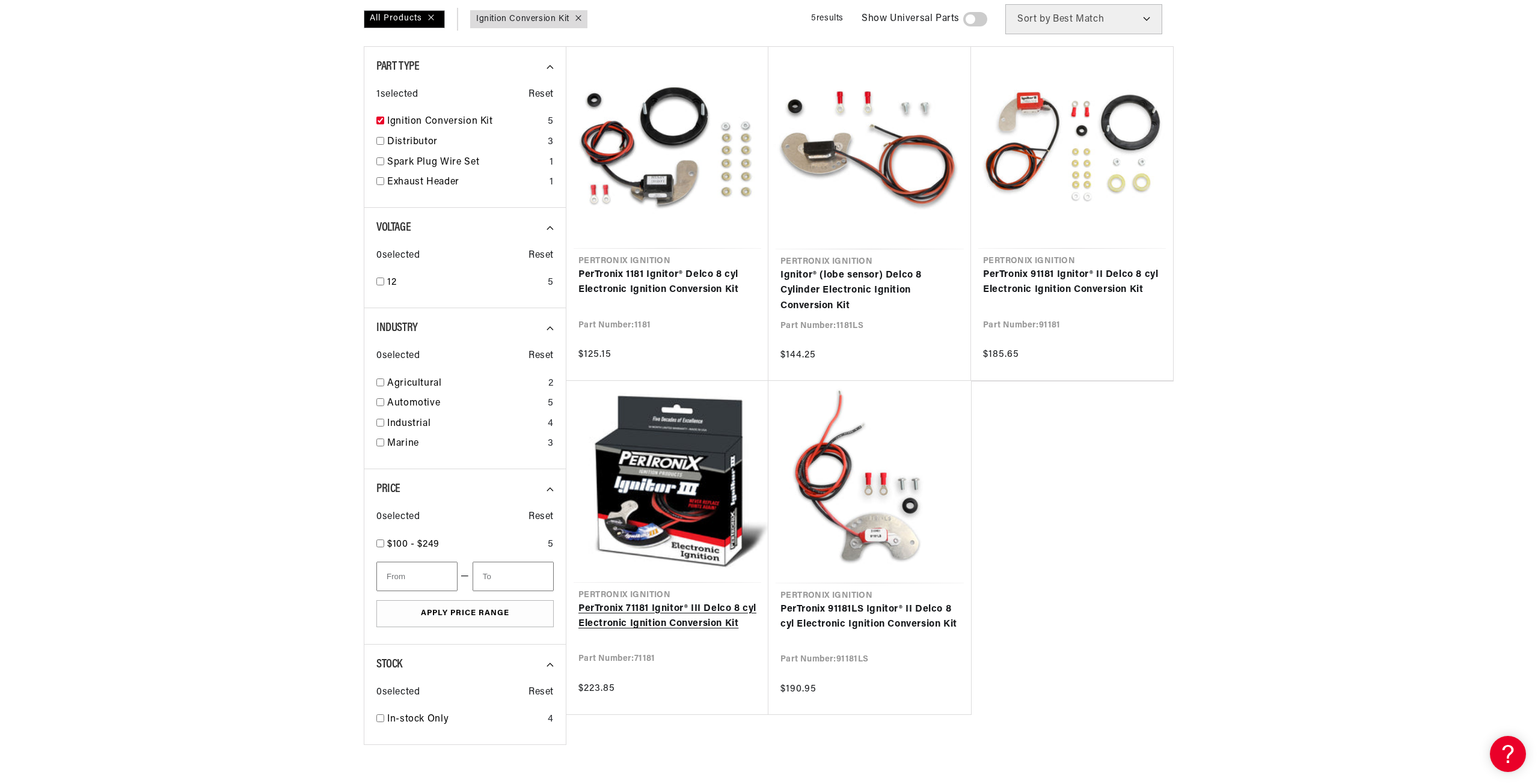
click at [691, 602] on link "PerTronix 71181 Ignitor® III Delco 8 cyl Electronic Ignition Conversion Kit" at bounding box center [667, 617] width 178 height 31
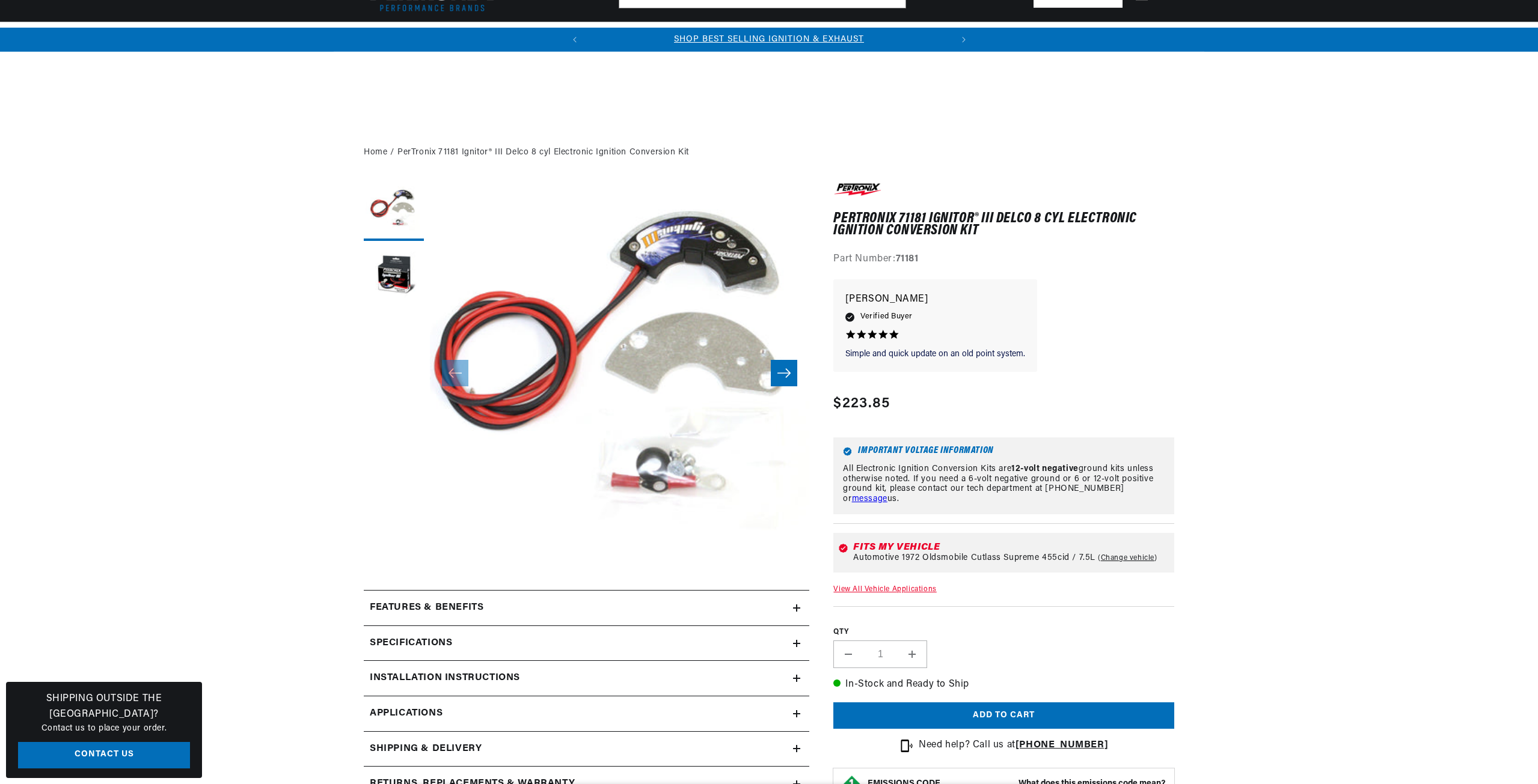
scroll to position [420, 0]
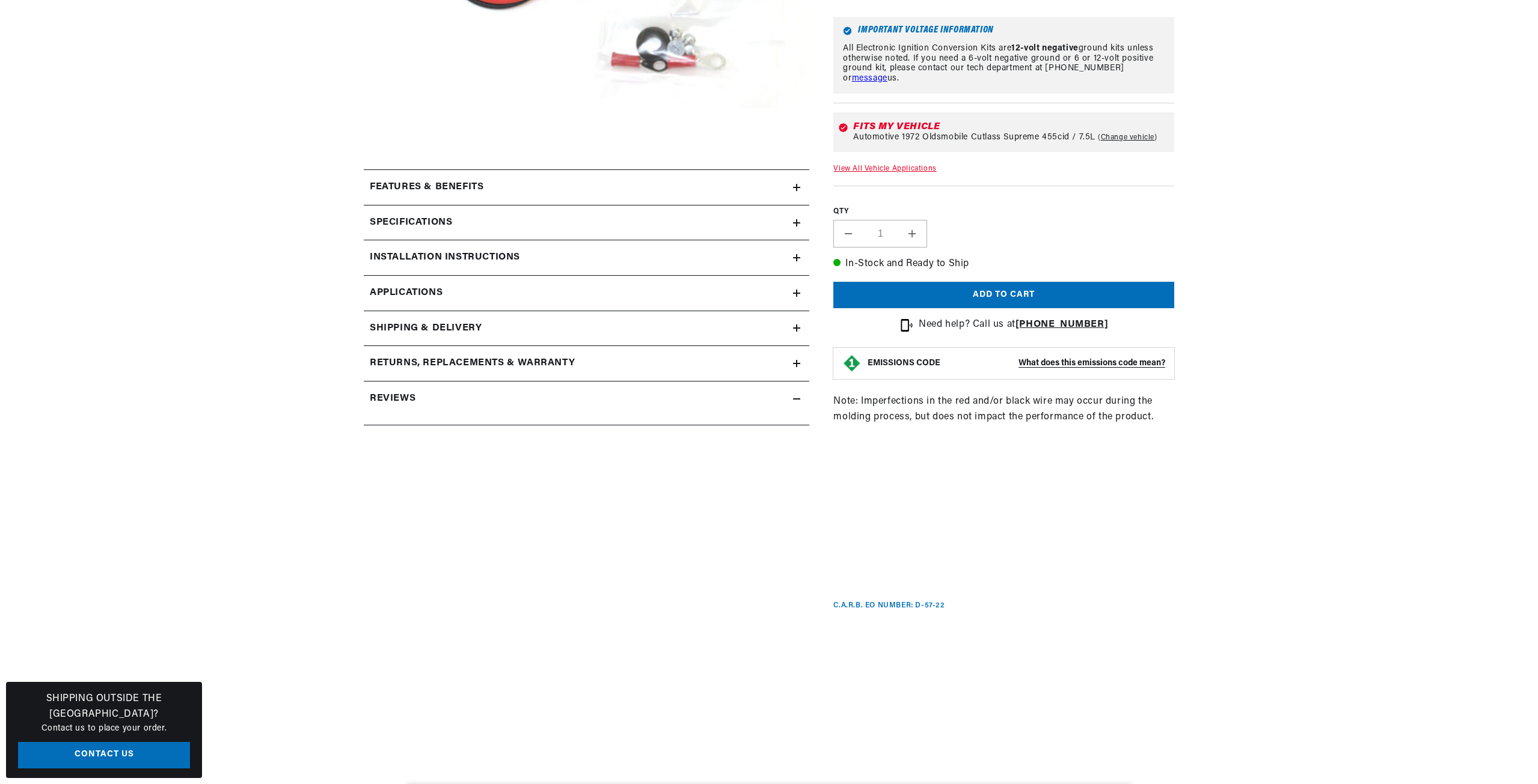
drag, startPoint x: 803, startPoint y: 181, endPoint x: 797, endPoint y: 186, distance: 7.8
click at [801, 184] on summary "Features & Benefits" at bounding box center [586, 187] width 445 height 35
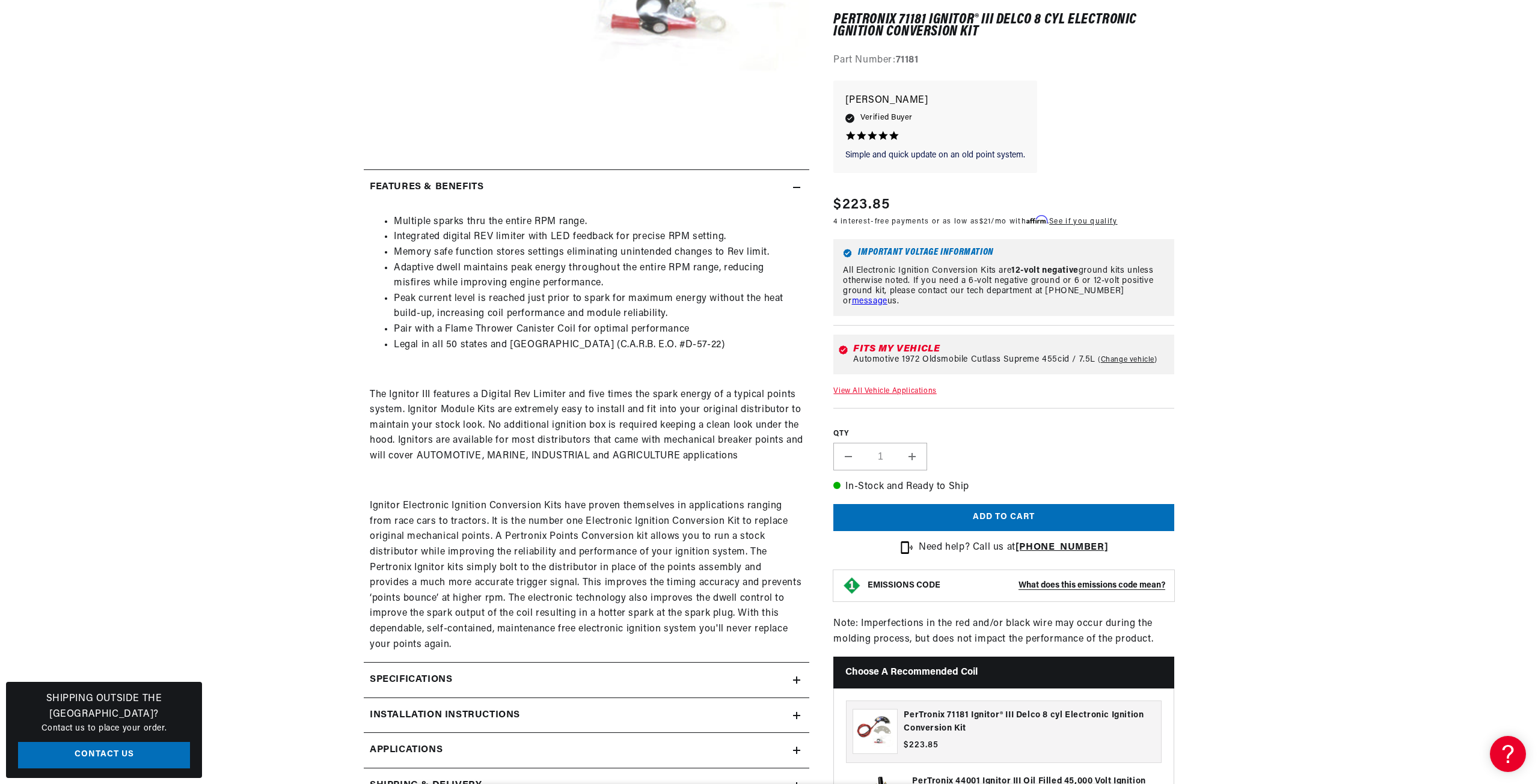
scroll to position [0, 365]
